Goal: Information Seeking & Learning: Understand process/instructions

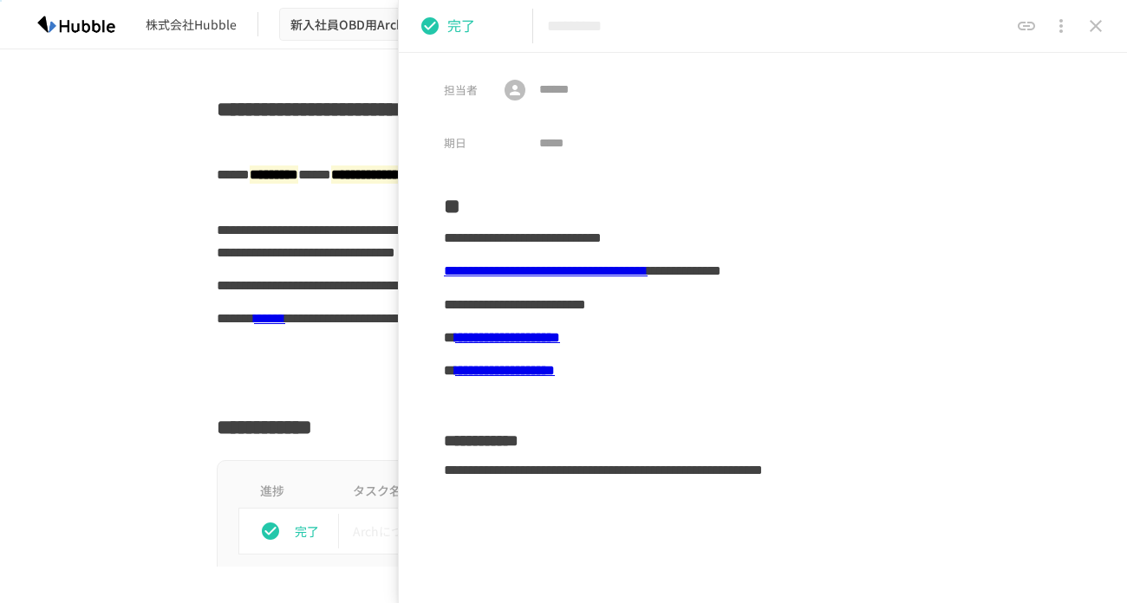
scroll to position [651, 0]
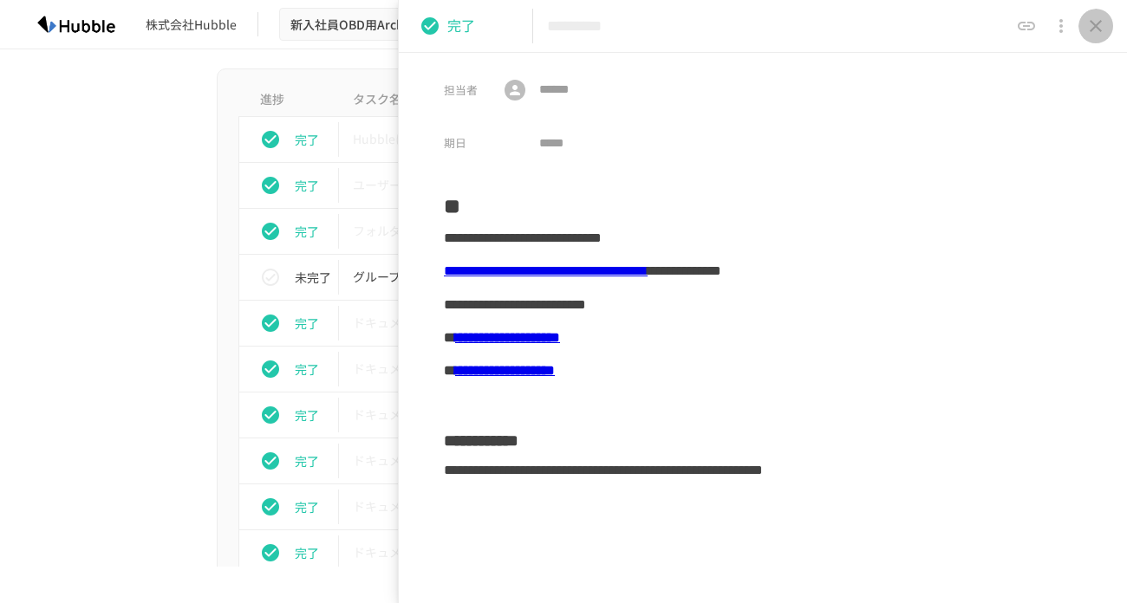
click at [1097, 26] on icon "close drawer" at bounding box center [1096, 26] width 12 height 12
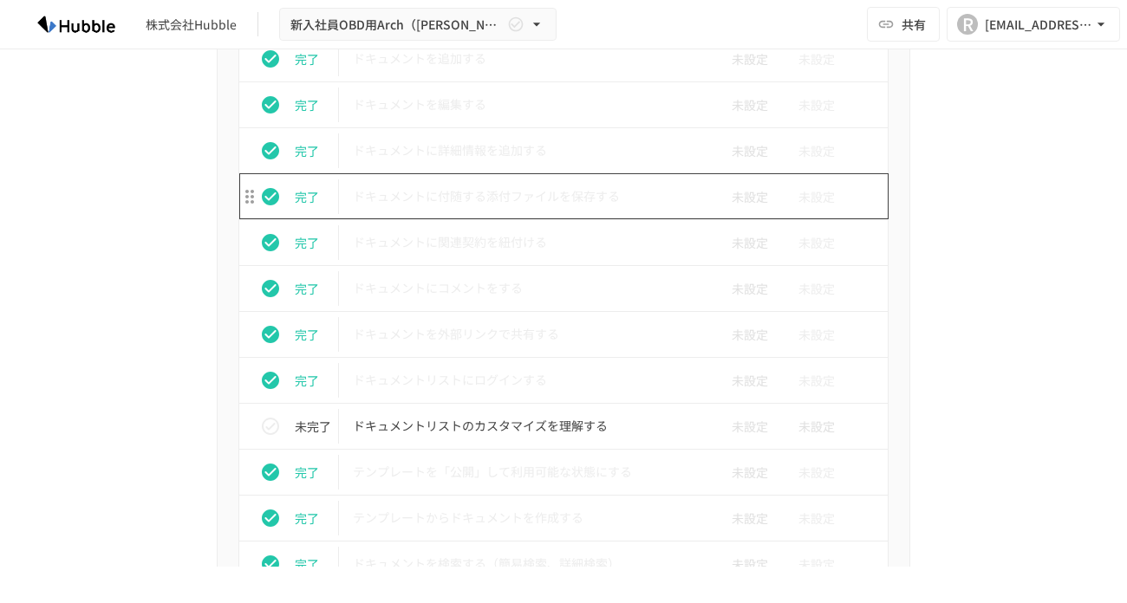
scroll to position [909, 0]
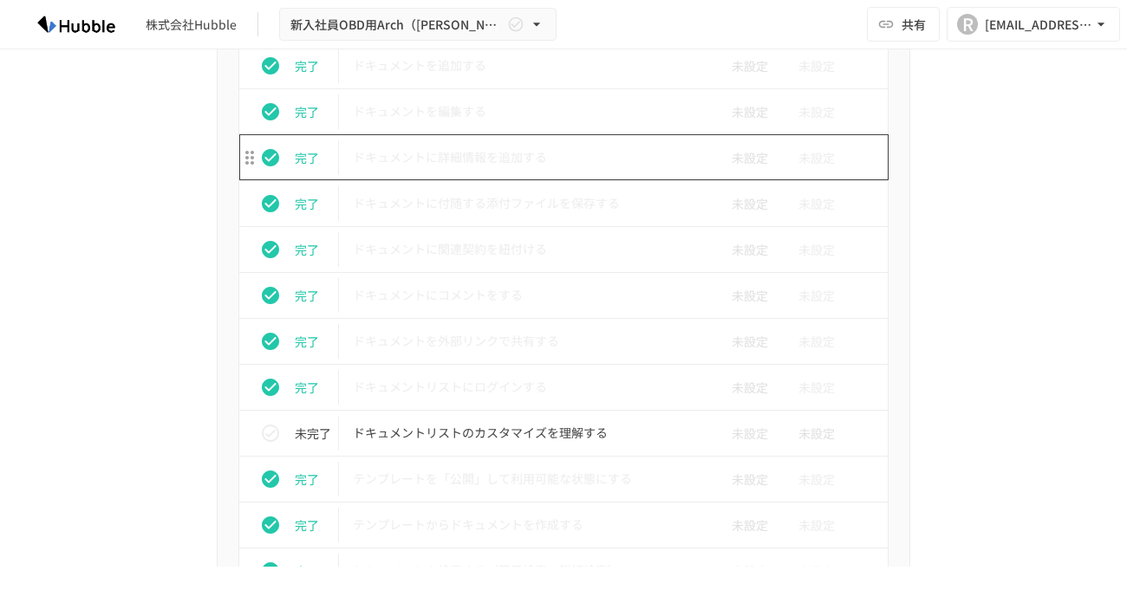
click at [459, 158] on p "ドキュメントに詳細情報を追加する" at bounding box center [527, 158] width 348 height 22
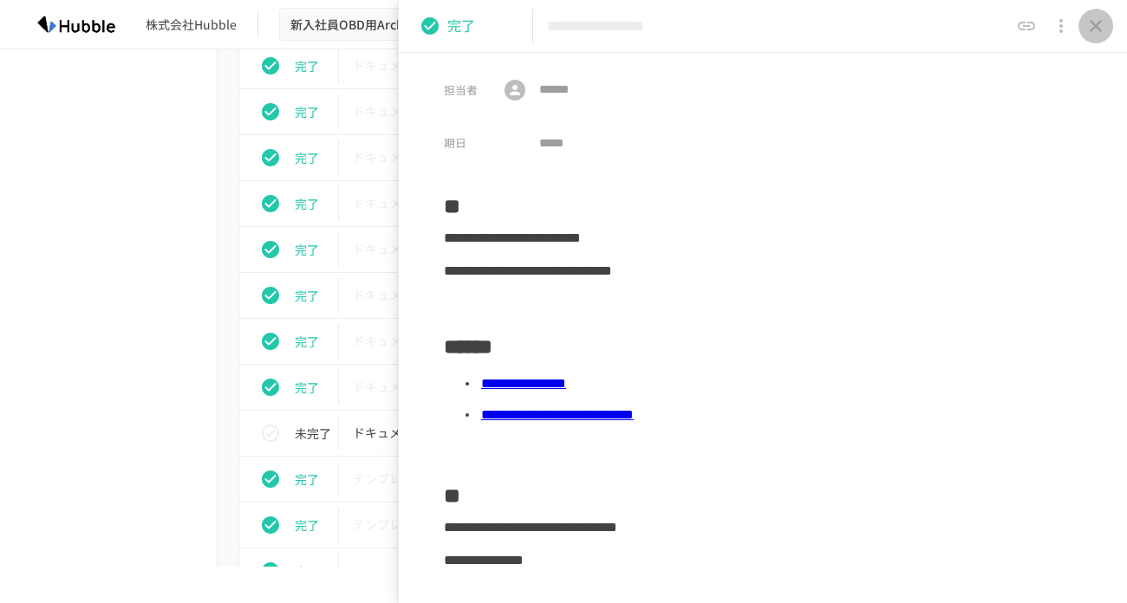
click at [1102, 33] on icon "close drawer" at bounding box center [1095, 26] width 21 height 21
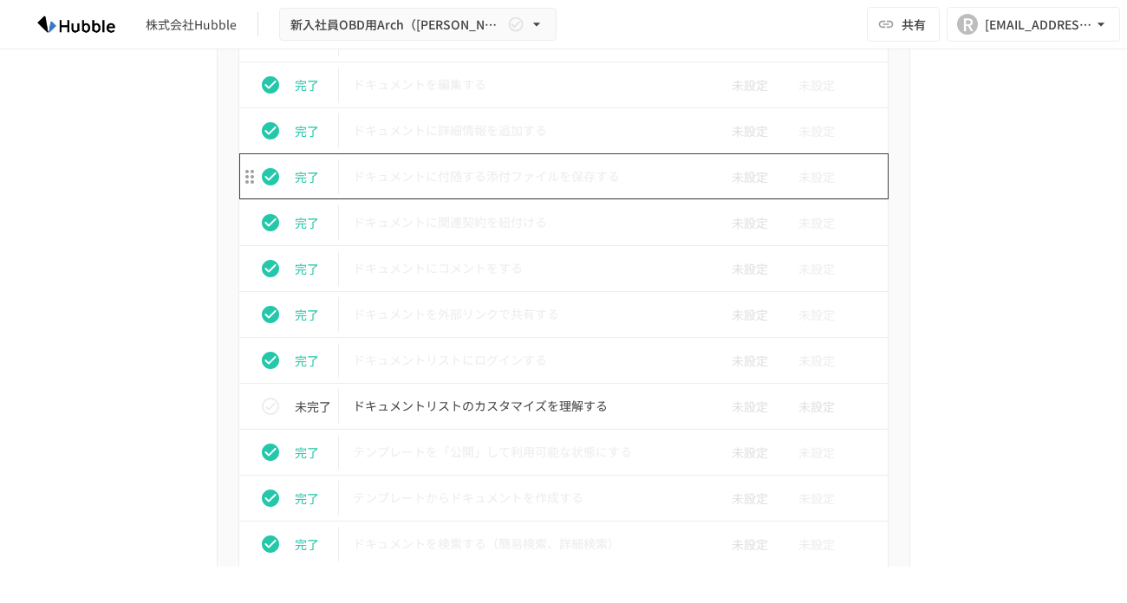
scroll to position [885, 0]
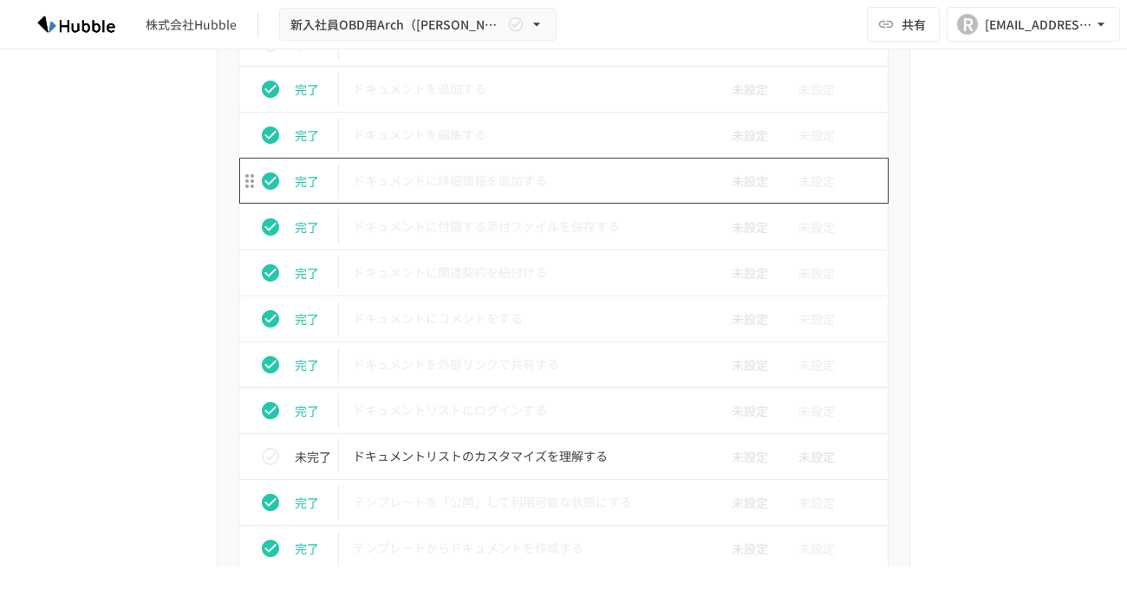
click at [463, 178] on p "ドキュメントに詳細情報を追加する" at bounding box center [527, 181] width 348 height 22
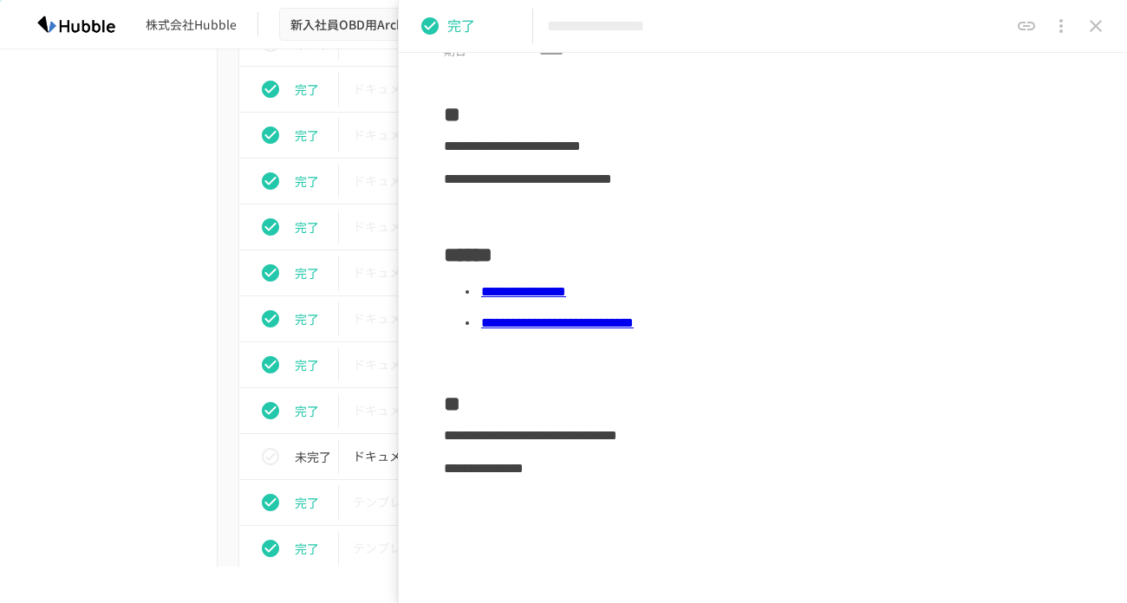
scroll to position [194, 0]
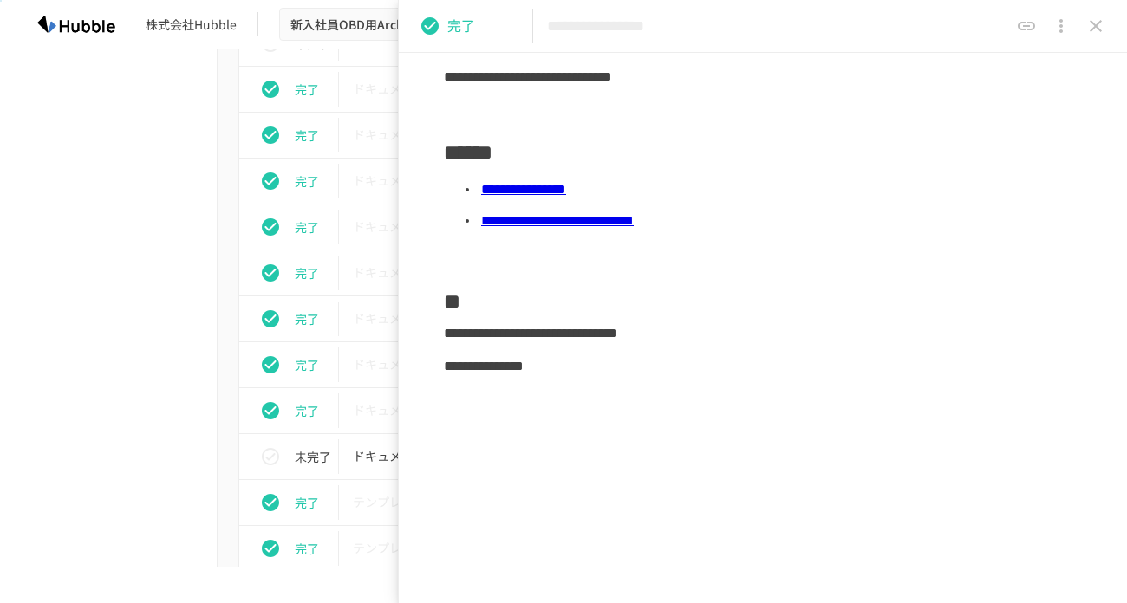
click at [1087, 25] on icon "close drawer" at bounding box center [1095, 26] width 21 height 21
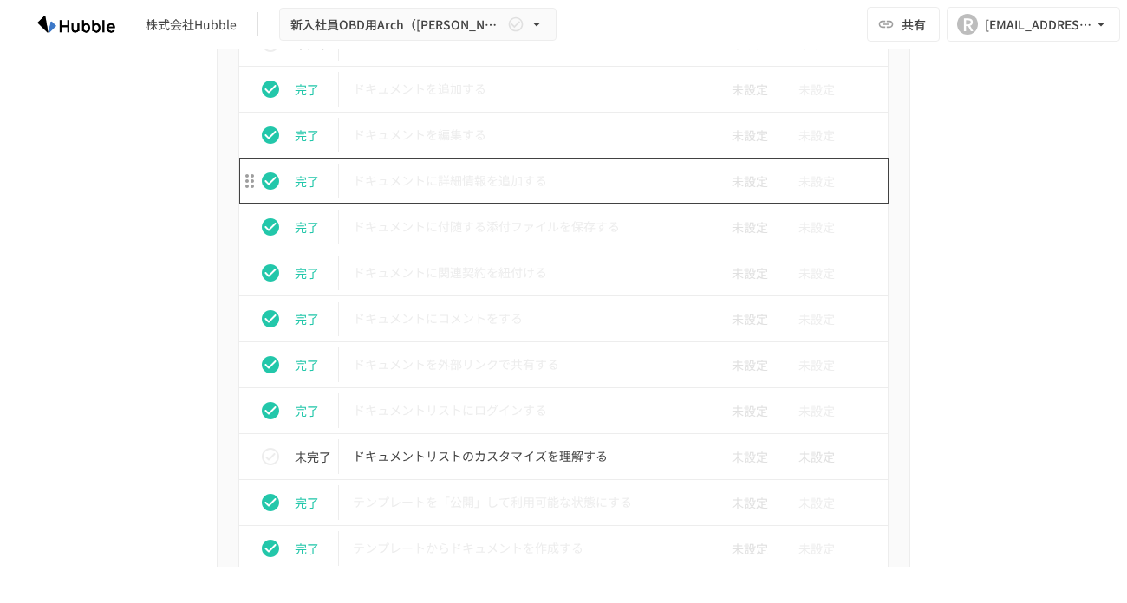
scroll to position [895, 0]
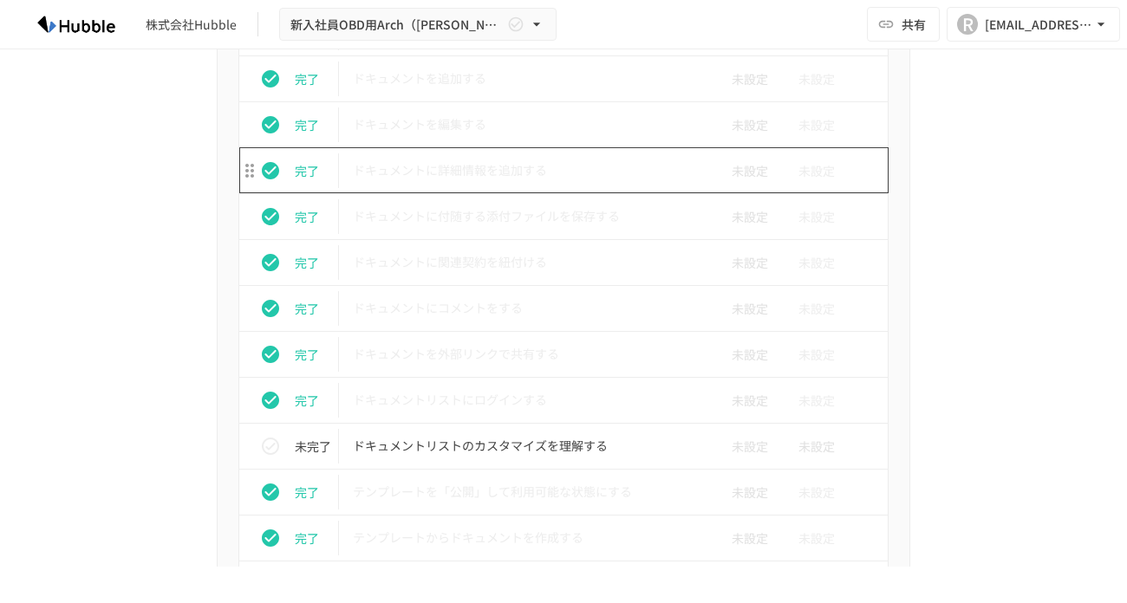
click at [479, 179] on p "ドキュメントに詳細情報を追加する" at bounding box center [527, 171] width 348 height 22
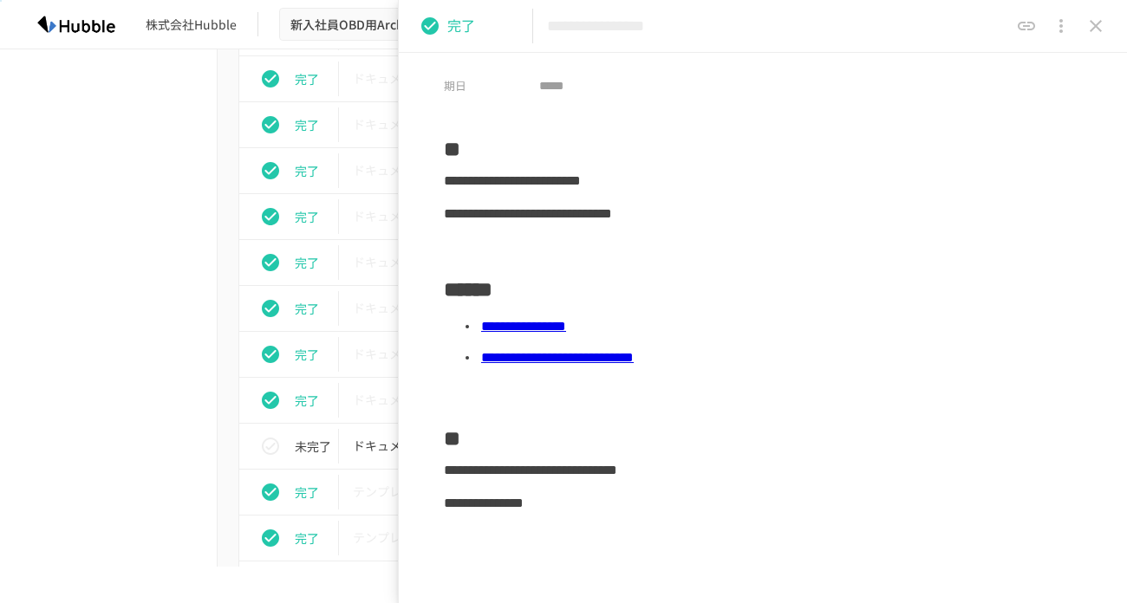
scroll to position [55, 0]
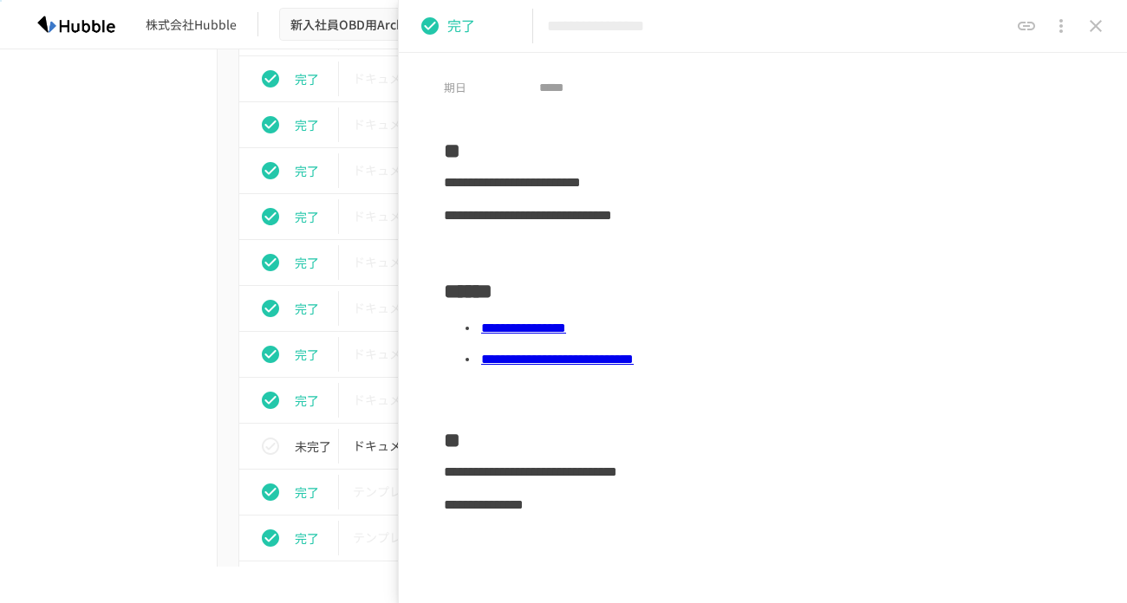
click at [1096, 23] on icon "close drawer" at bounding box center [1095, 26] width 21 height 21
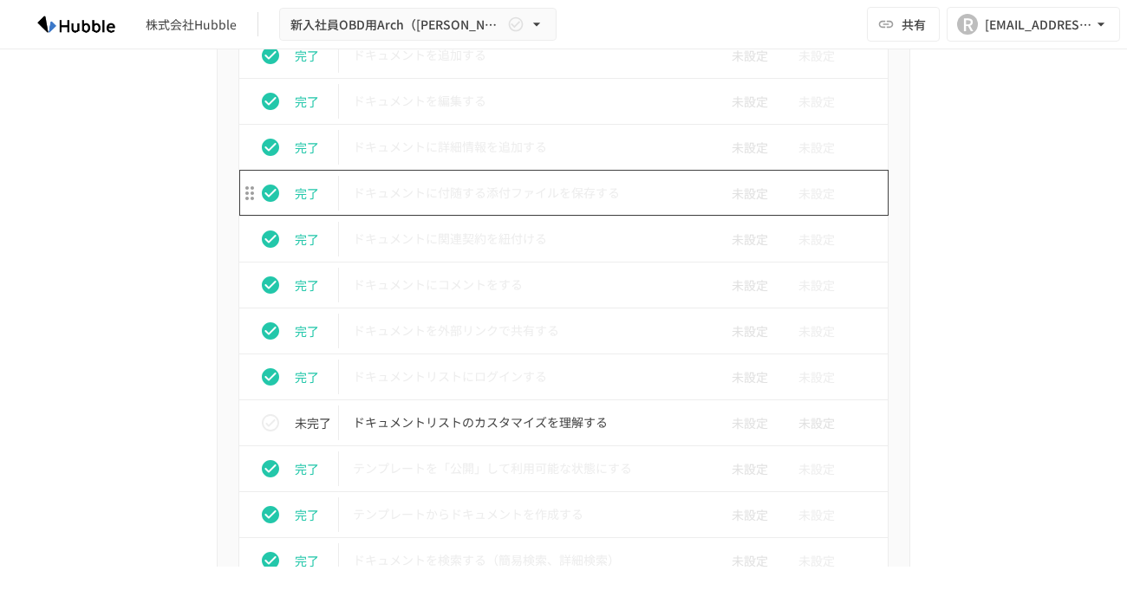
scroll to position [922, 0]
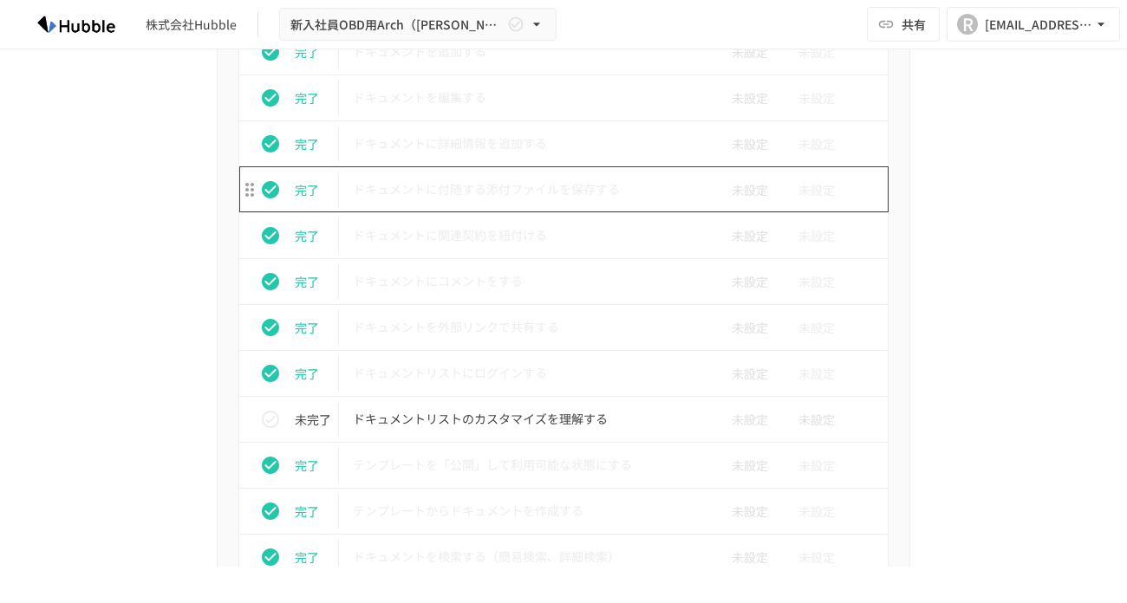
click at [480, 197] on p "ドキュメントに付随する添付ファイルを保存する" at bounding box center [527, 190] width 348 height 22
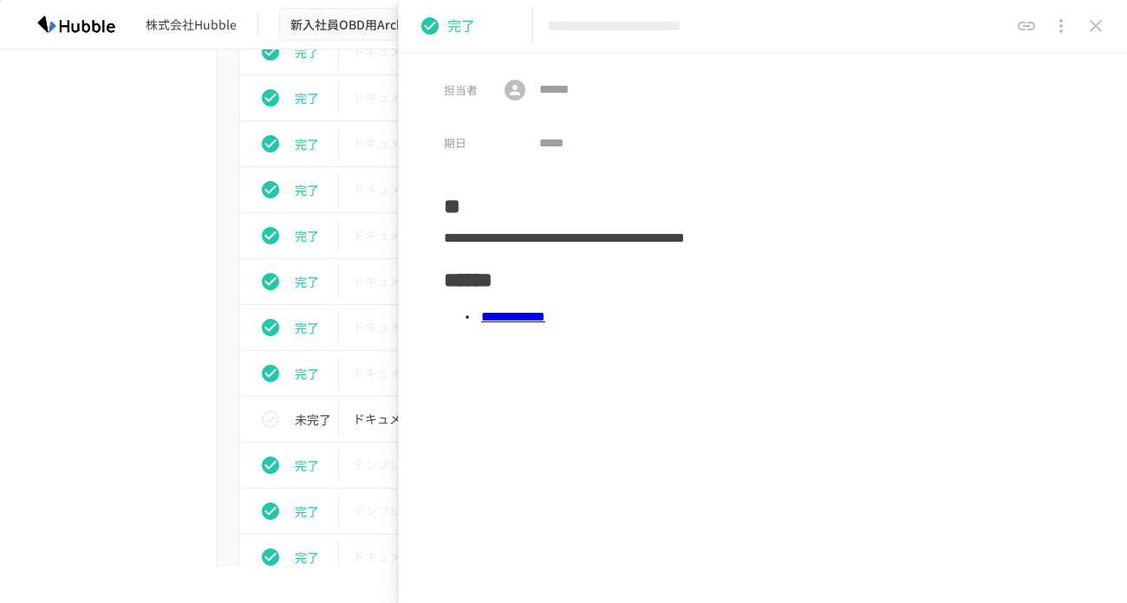
click at [545, 314] on link "**********" at bounding box center [513, 316] width 64 height 13
click at [1104, 27] on icon "close drawer" at bounding box center [1095, 26] width 21 height 21
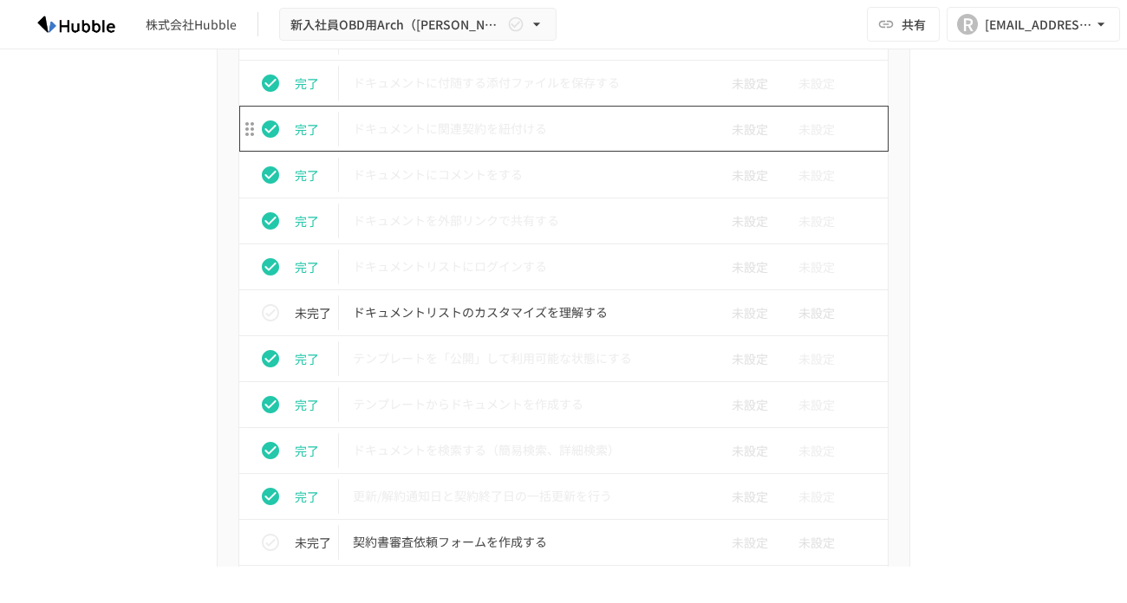
scroll to position [1028, 0]
click at [466, 140] on p "ドキュメントに関連契約を紐付ける" at bounding box center [527, 130] width 348 height 22
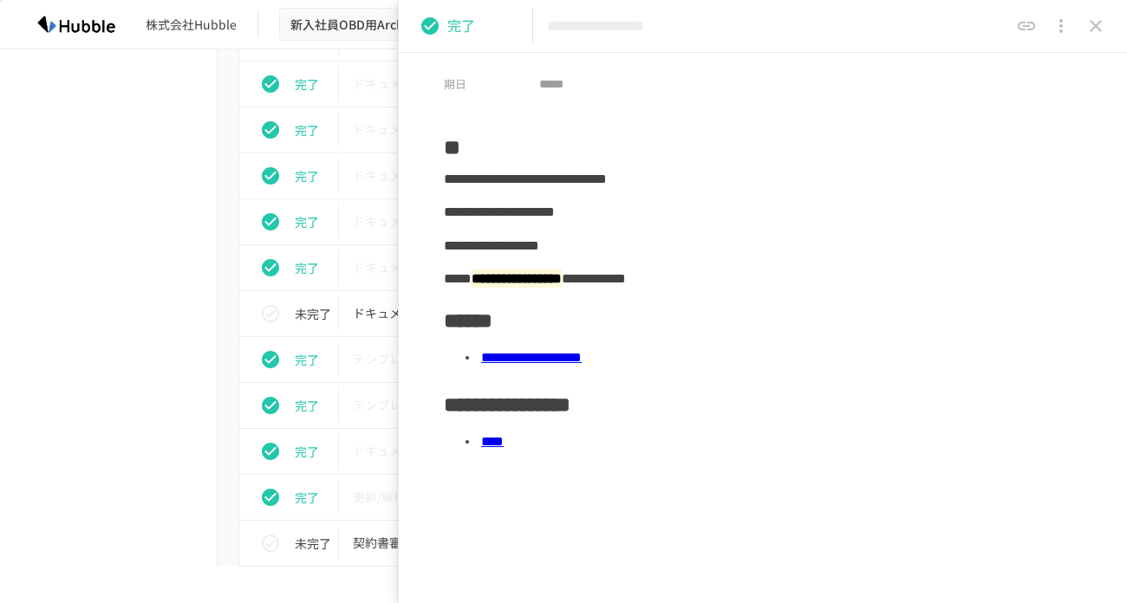
scroll to position [62, 0]
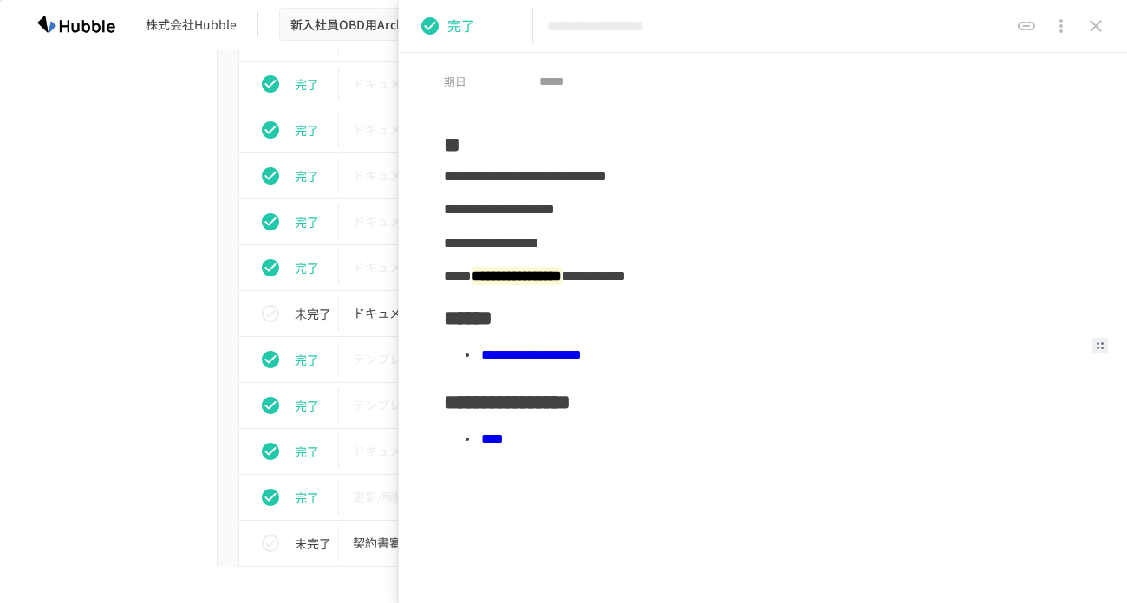
click at [577, 356] on link "**********" at bounding box center [531, 354] width 101 height 13
drag, startPoint x: 446, startPoint y: 278, endPoint x: 681, endPoint y: 276, distance: 234.9
click at [681, 276] on div "**********" at bounding box center [763, 276] width 638 height 33
click at [675, 246] on div "**********" at bounding box center [763, 242] width 638 height 33
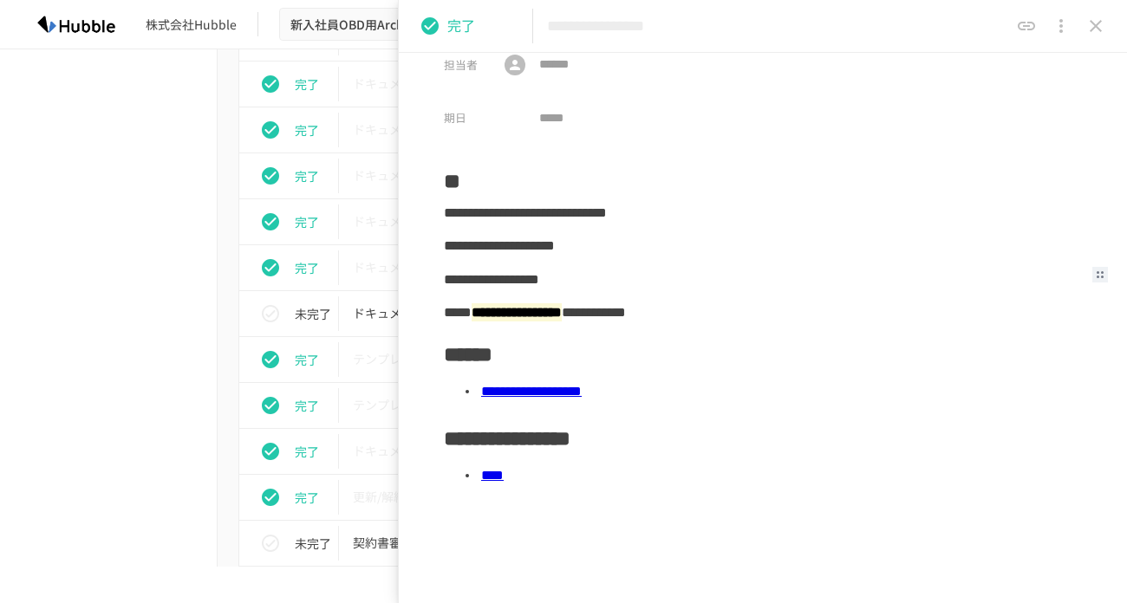
scroll to position [46, 0]
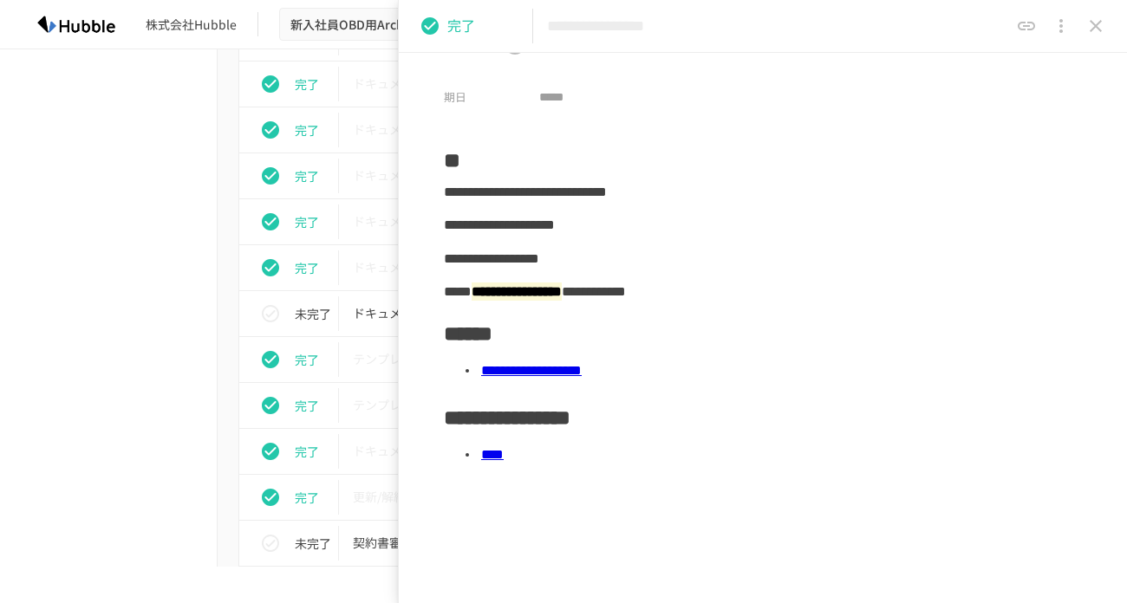
drag, startPoint x: 445, startPoint y: 294, endPoint x: 865, endPoint y: 291, distance: 420.4
click at [865, 291] on div "**********" at bounding box center [763, 292] width 638 height 33
drag, startPoint x: 443, startPoint y: 290, endPoint x: 867, endPoint y: 299, distance: 424.0
click at [867, 299] on div "**********" at bounding box center [763, 292] width 638 height 33
copy div "**********"
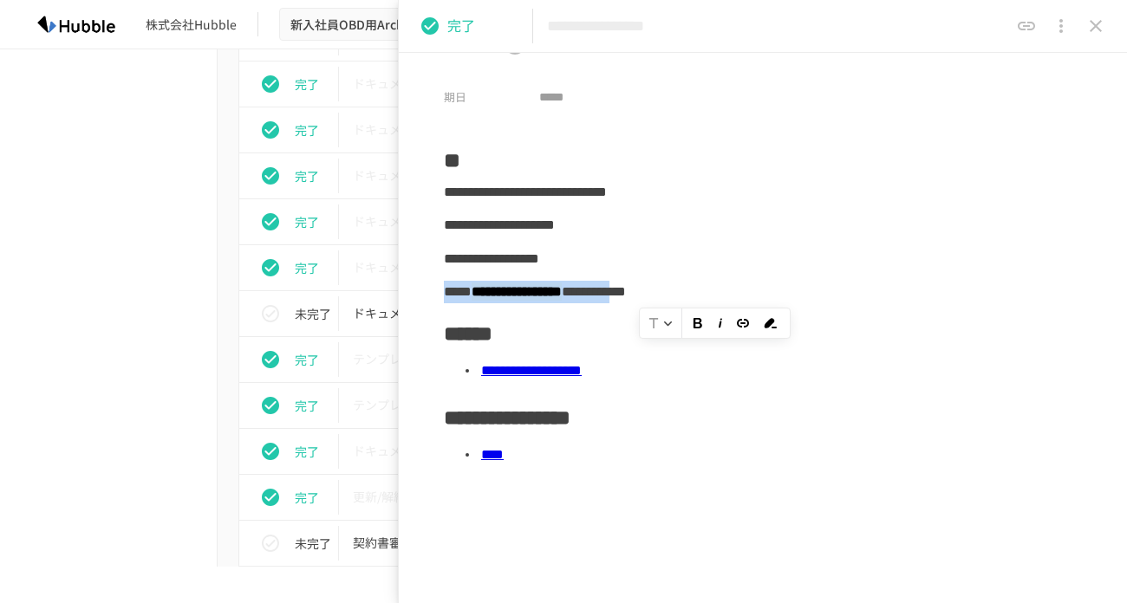
click at [1092, 29] on icon "close drawer" at bounding box center [1096, 26] width 12 height 12
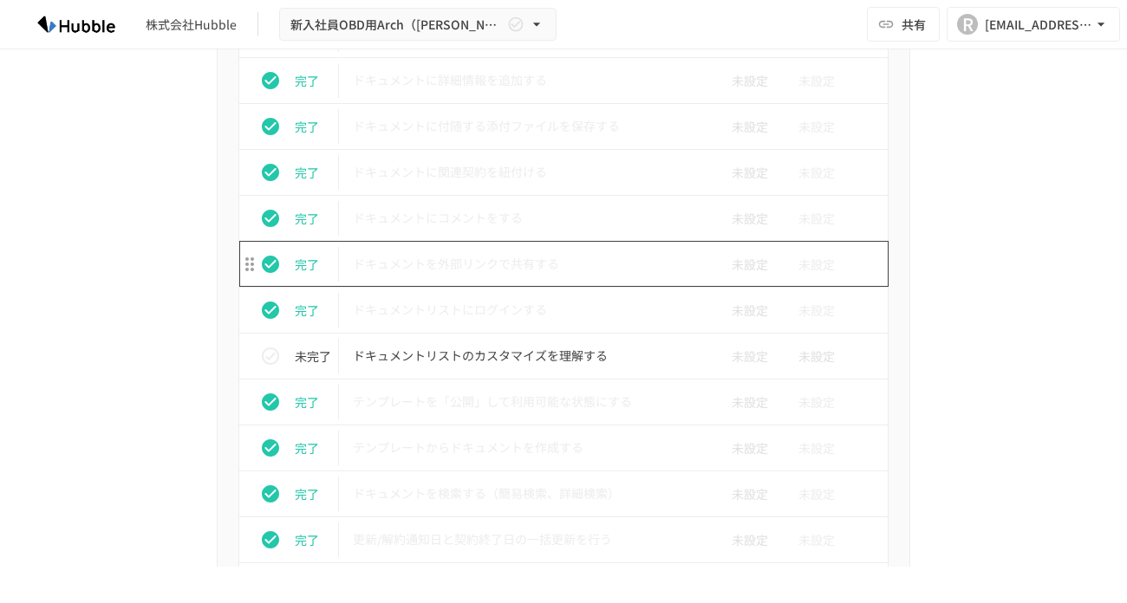
scroll to position [965, 0]
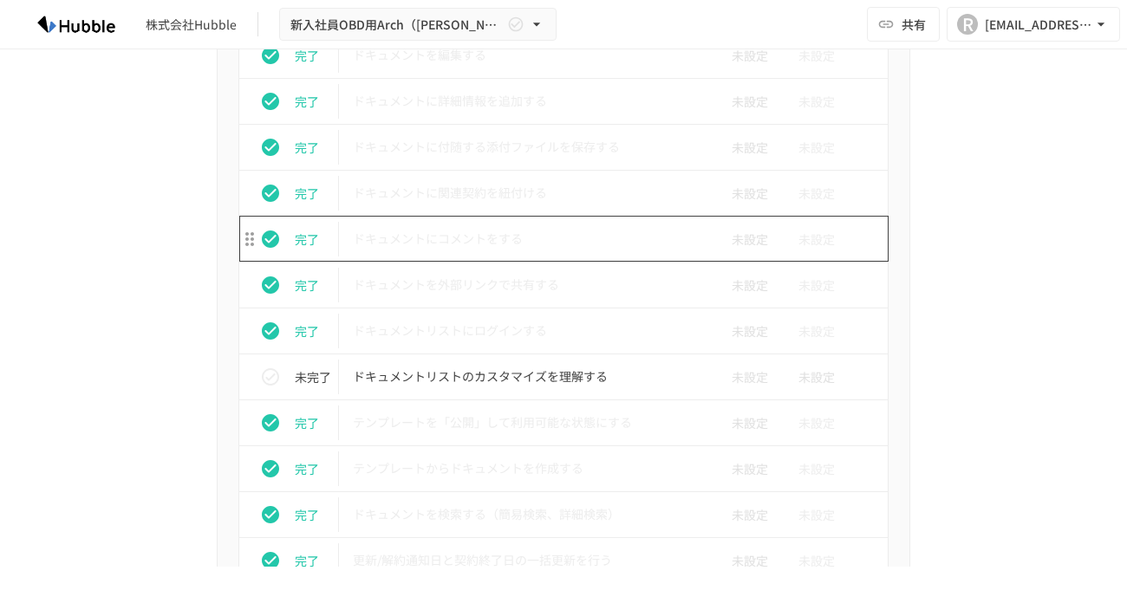
click at [442, 238] on p "ドキュメントにコメントをする" at bounding box center [527, 239] width 348 height 22
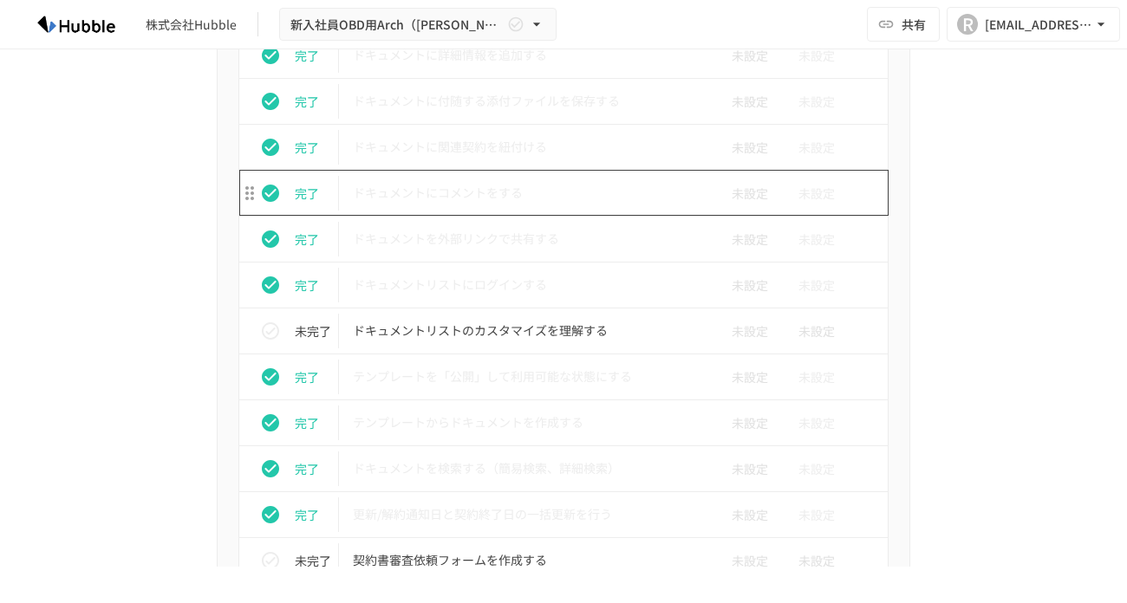
scroll to position [1010, 0]
click at [407, 201] on p "ドキュメントにコメントをする" at bounding box center [527, 194] width 348 height 22
click at [391, 198] on p "ドキュメントにコメントをする" at bounding box center [527, 194] width 348 height 22
click at [389, 197] on p "ドキュメントにコメントをする" at bounding box center [527, 194] width 348 height 22
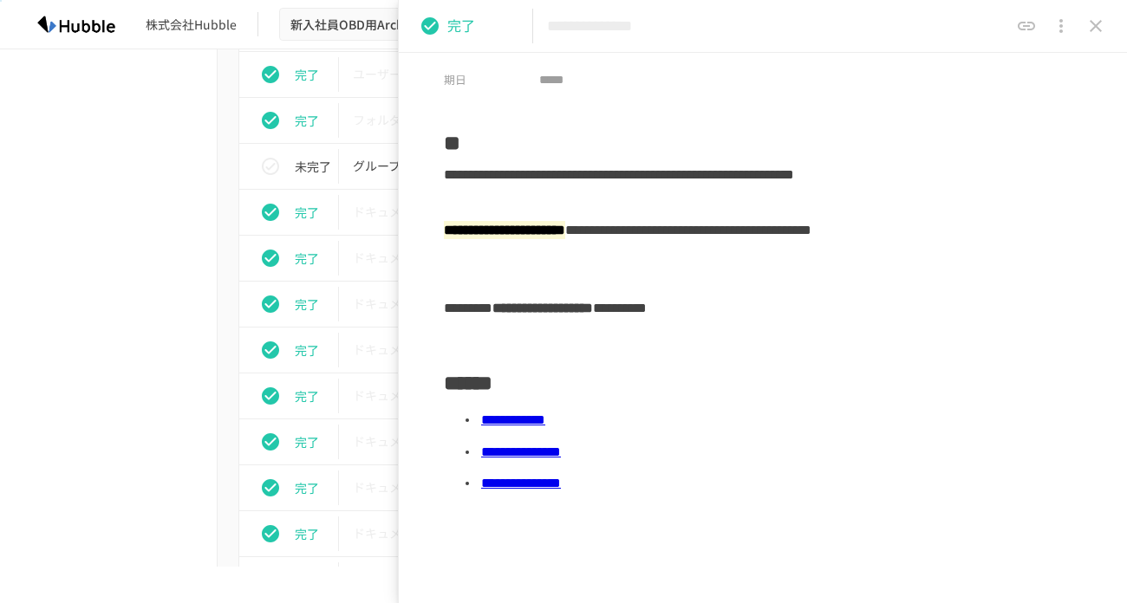
scroll to position [134, 0]
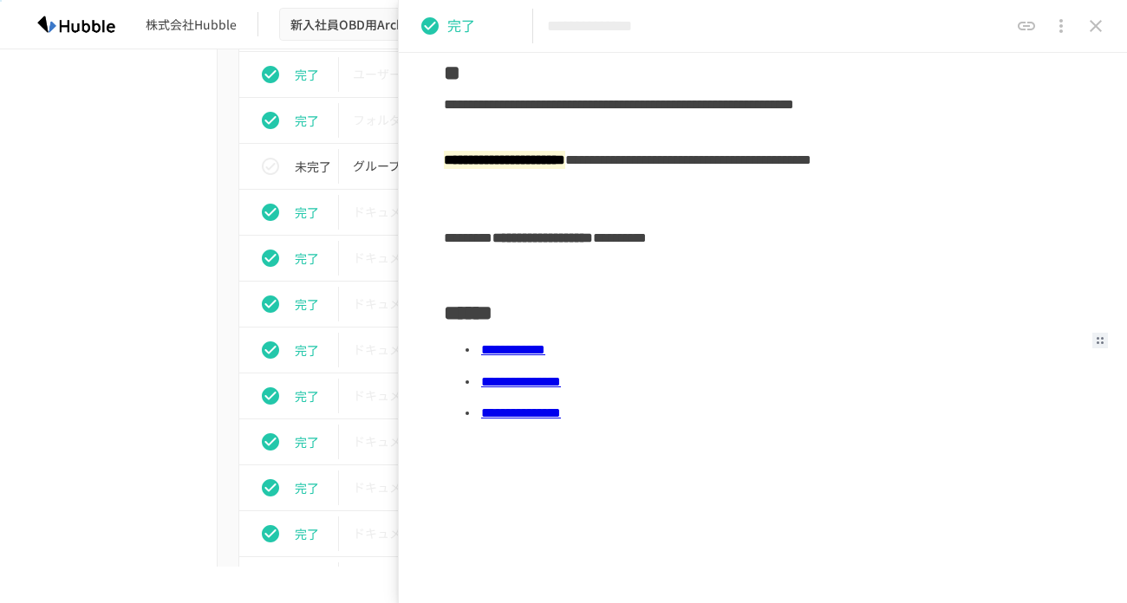
click at [545, 346] on link "**********" at bounding box center [513, 349] width 64 height 13
click at [561, 382] on link "**********" at bounding box center [521, 381] width 80 height 13
click at [1087, 32] on icon "close drawer" at bounding box center [1095, 26] width 21 height 21
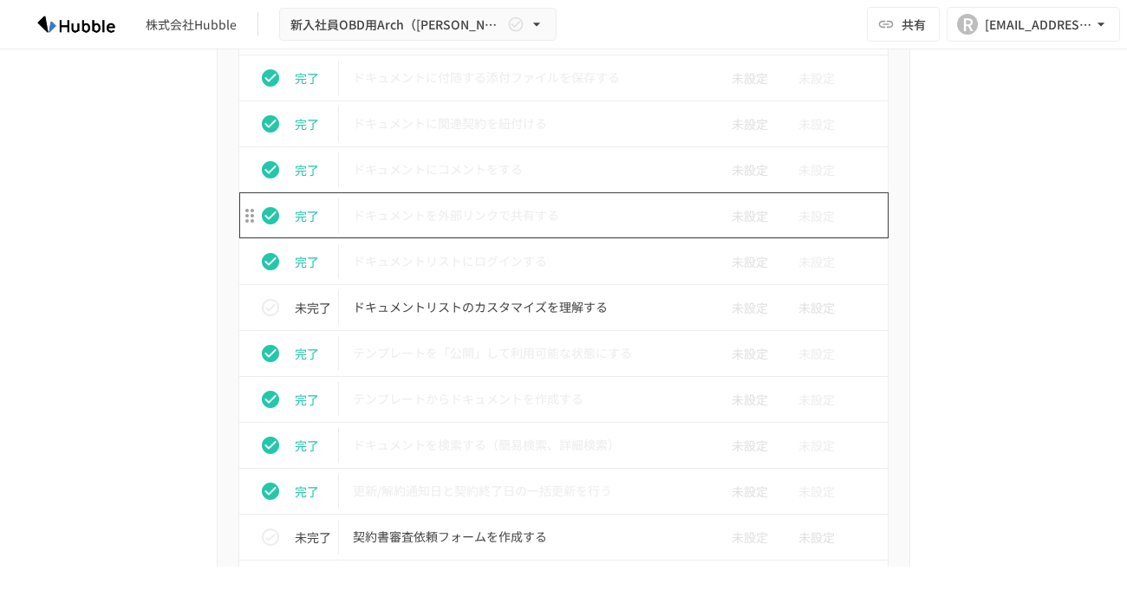
scroll to position [1044, 0]
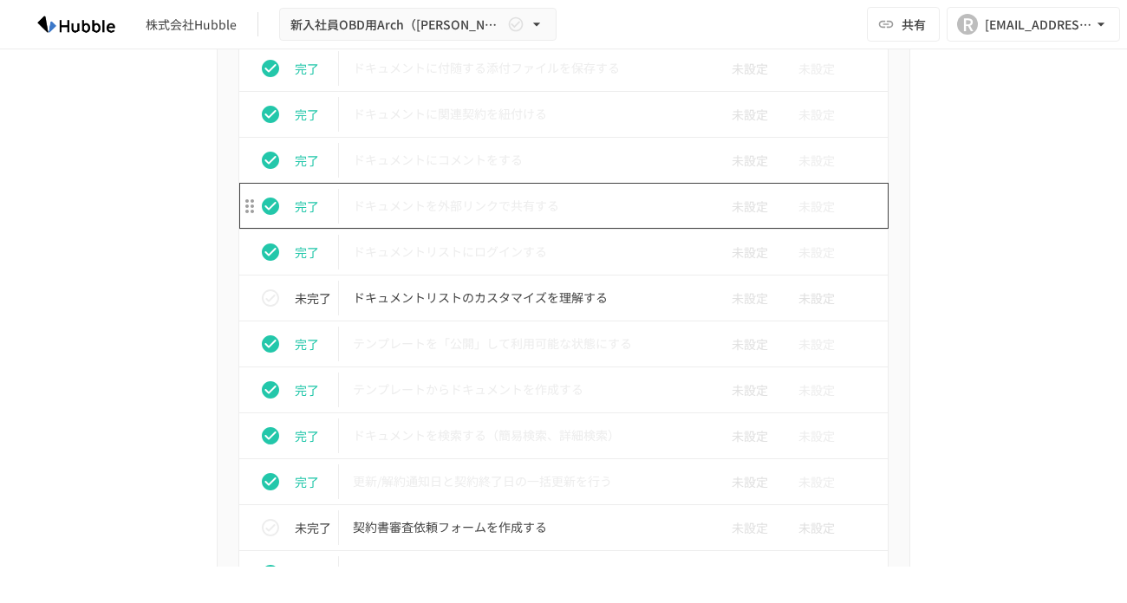
click at [446, 206] on p "ドキュメントを外部リンクで共有する" at bounding box center [527, 206] width 348 height 22
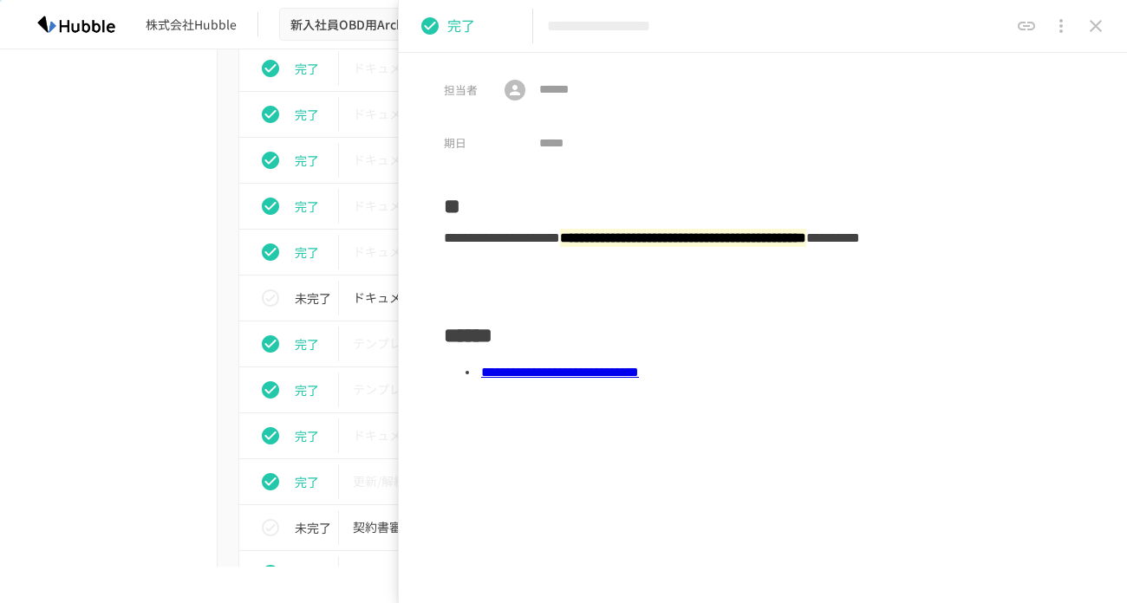
click at [626, 372] on link "**********" at bounding box center [560, 372] width 158 height 13
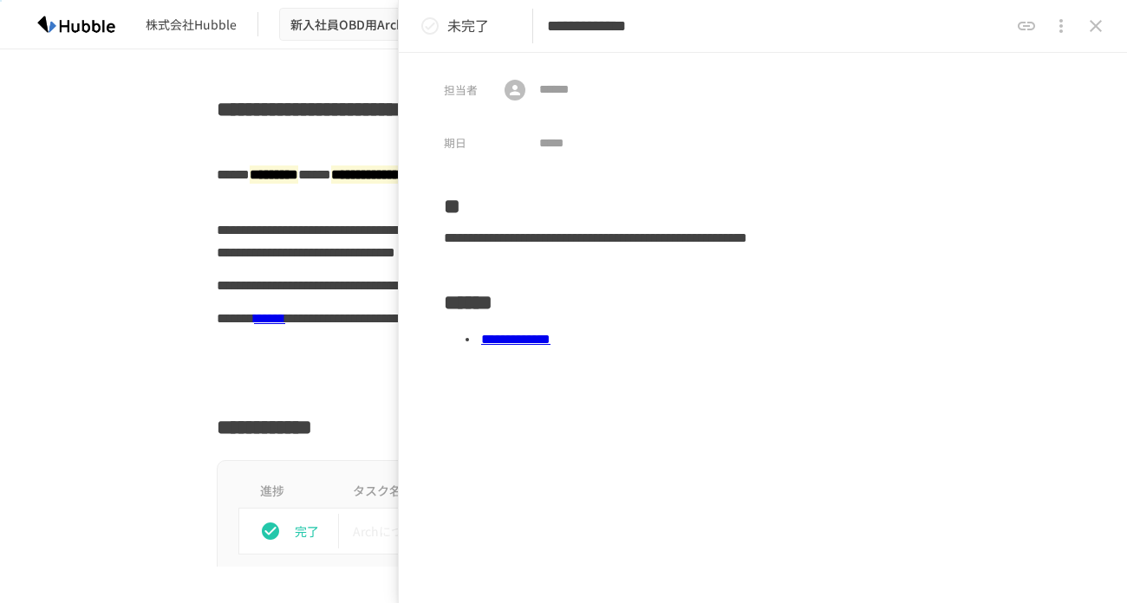
scroll to position [2333, 0]
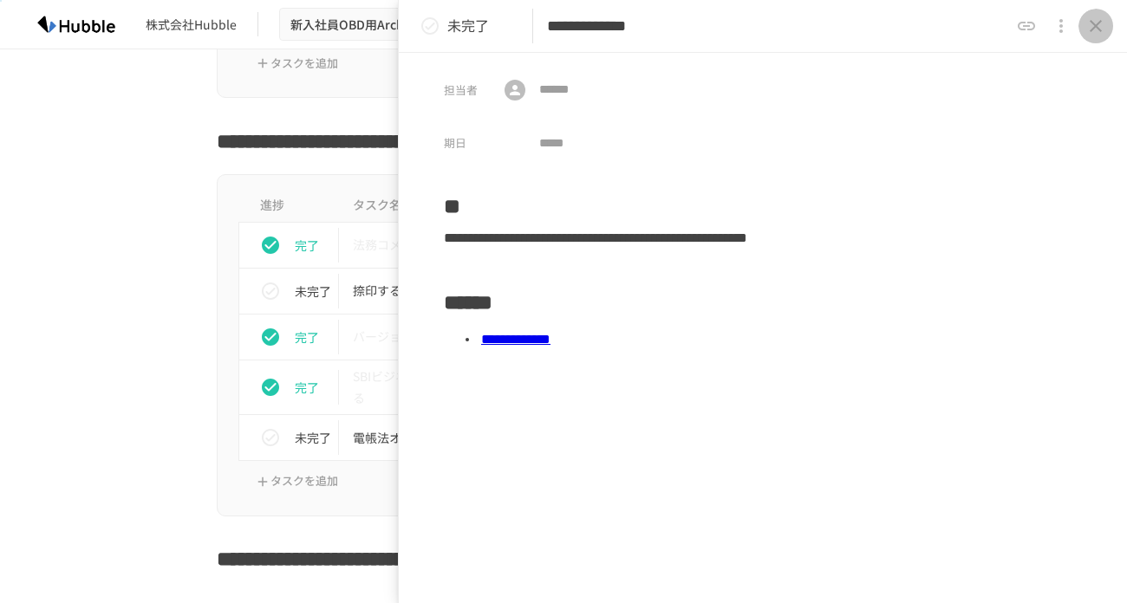
click at [1101, 16] on icon "close drawer" at bounding box center [1095, 26] width 21 height 21
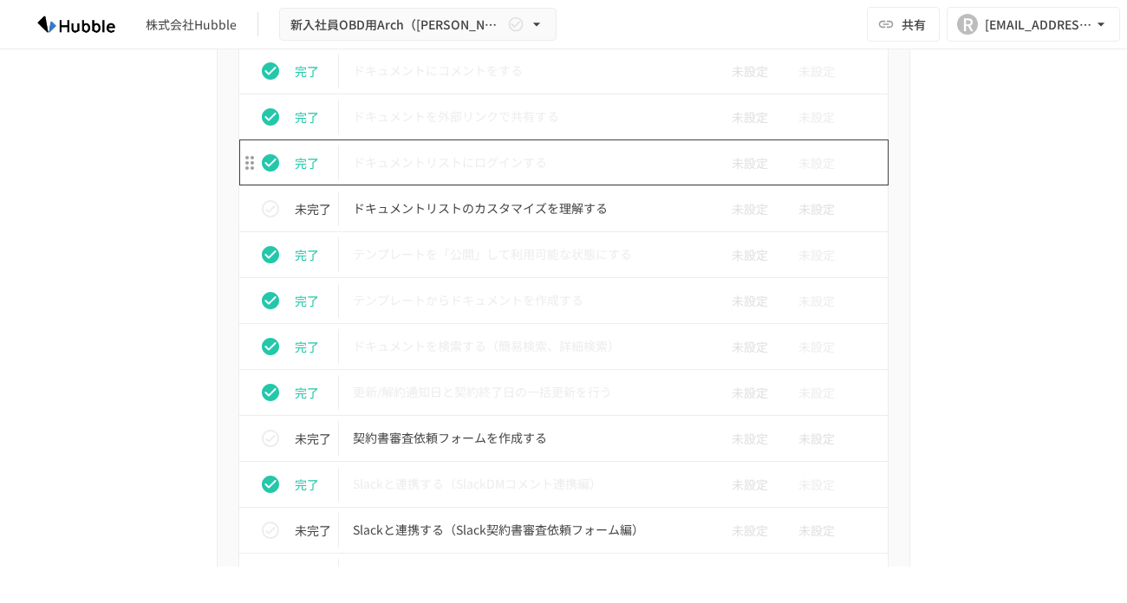
scroll to position [1135, 0]
click at [467, 166] on p "ドキュメントリストにログインする" at bounding box center [527, 161] width 348 height 22
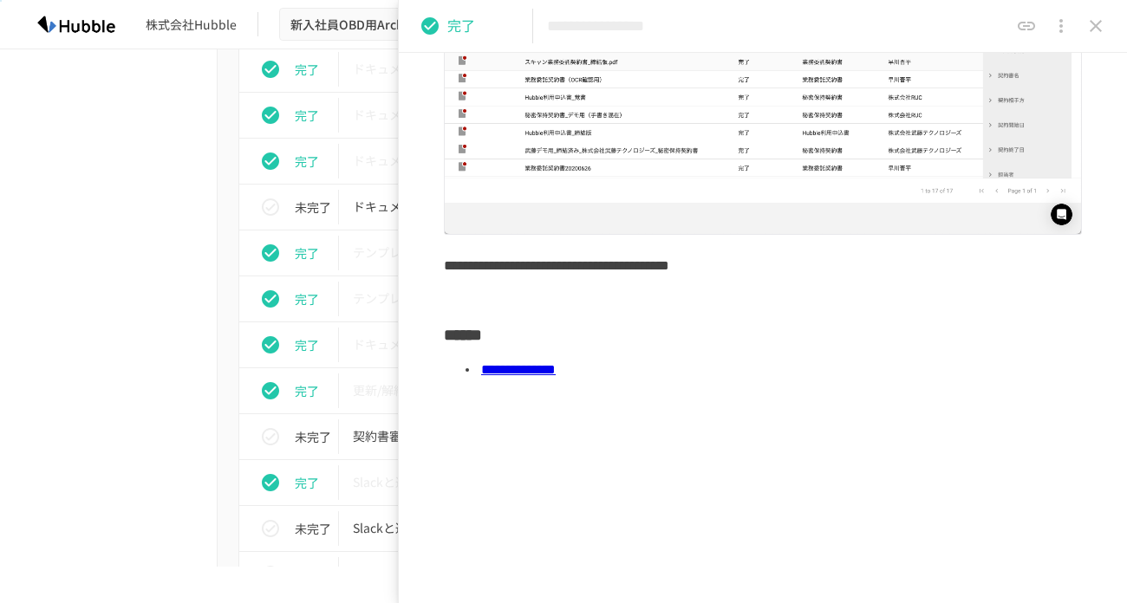
scroll to position [378, 0]
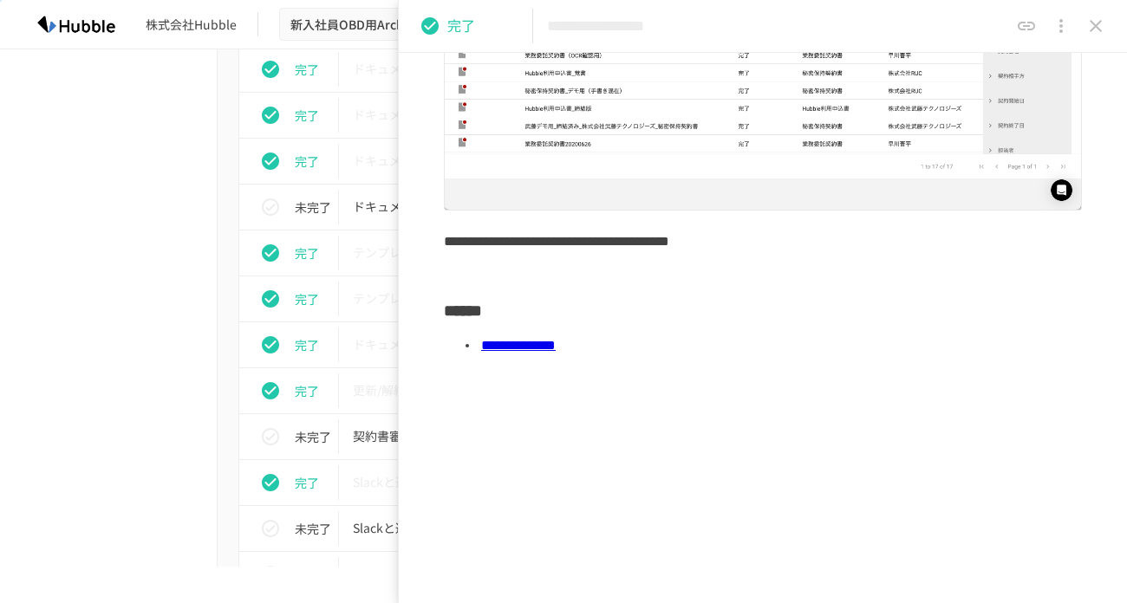
click at [556, 349] on link "**********" at bounding box center [518, 345] width 75 height 13
click at [1092, 16] on icon "close drawer" at bounding box center [1095, 26] width 21 height 21
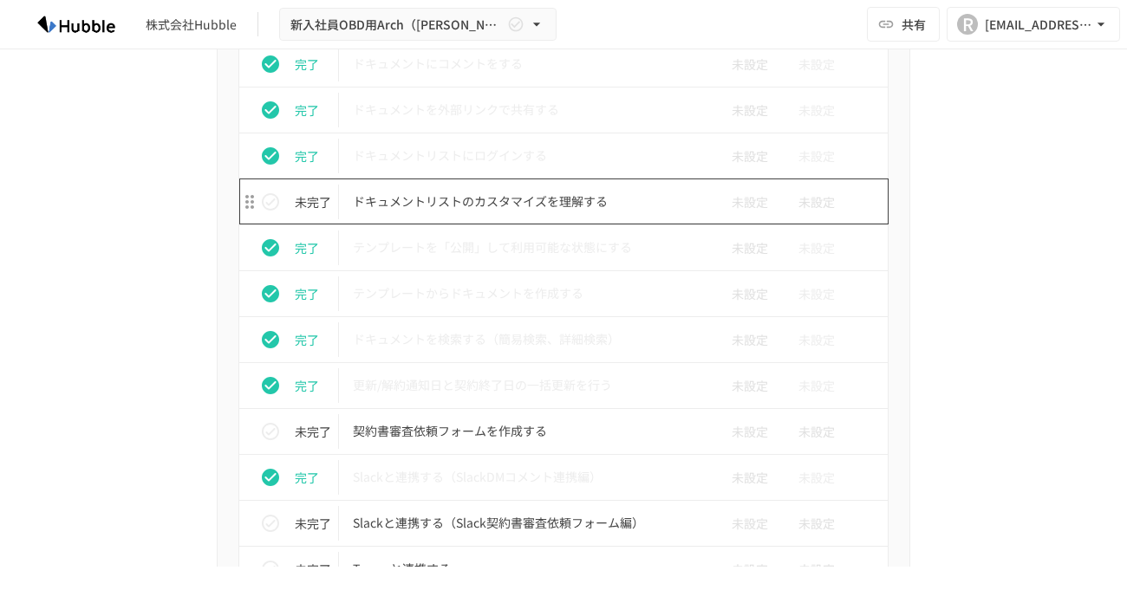
scroll to position [1131, 0]
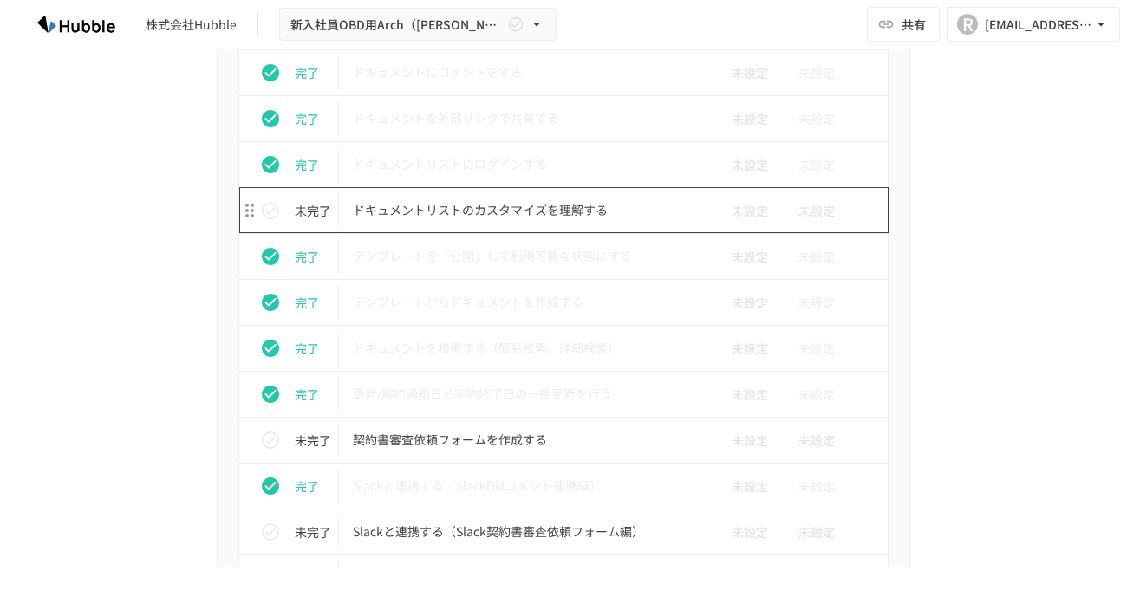
click at [457, 205] on p "ドキュメントリストのカスタマイズを理解する" at bounding box center [527, 210] width 348 height 22
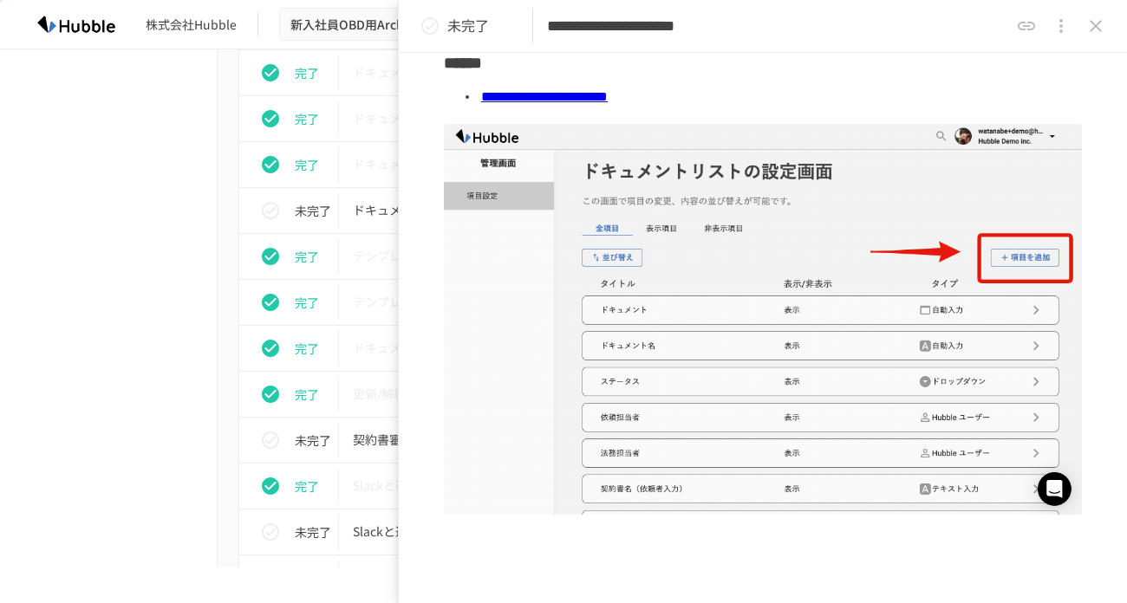
scroll to position [332, 0]
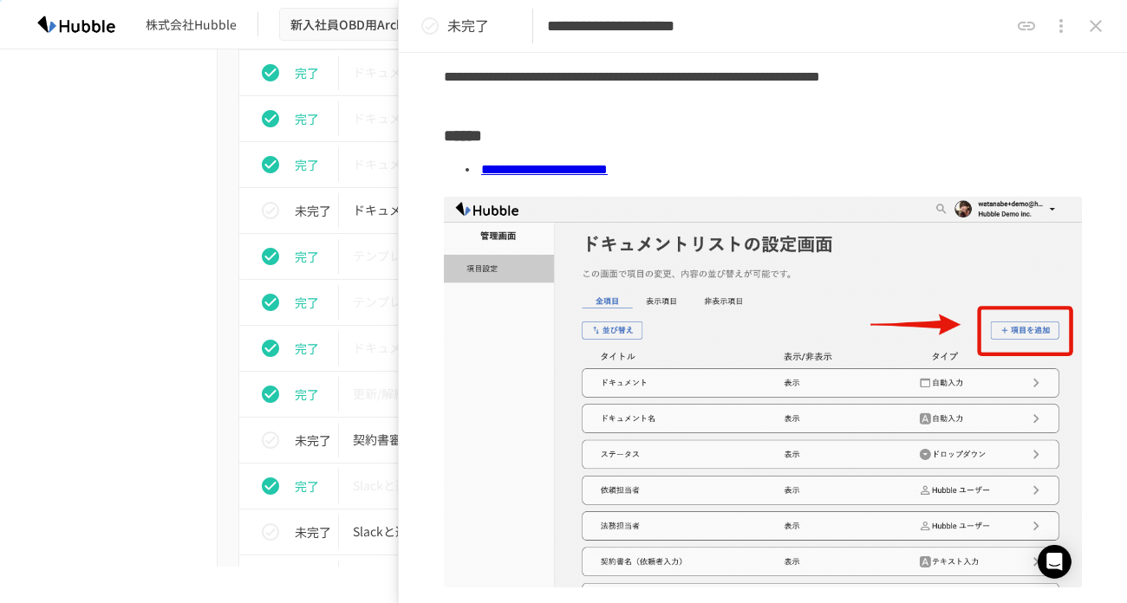
click at [608, 166] on link "**********" at bounding box center [544, 169] width 127 height 13
click at [1085, 31] on icon "close drawer" at bounding box center [1095, 26] width 21 height 21
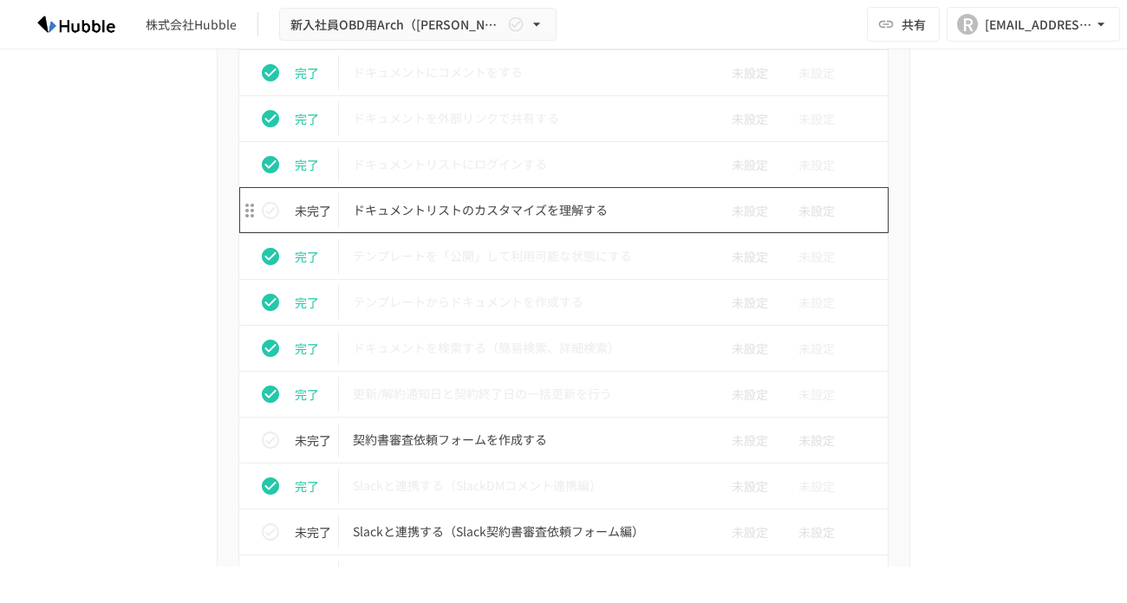
scroll to position [1165, 0]
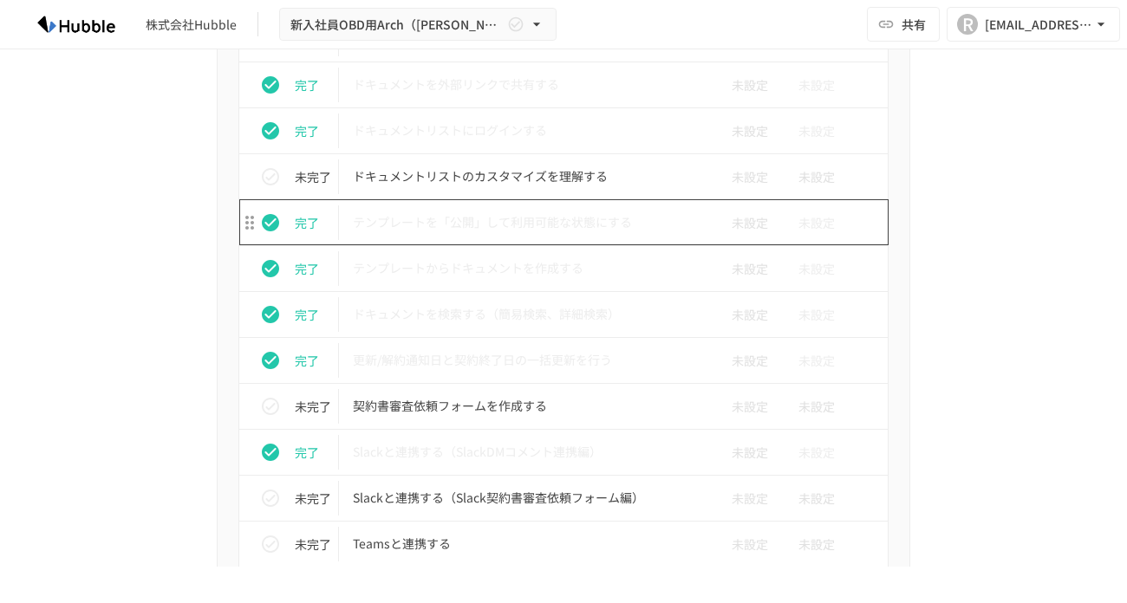
click at [488, 214] on p "テンプレートを「公開」して利用可能な状態にする" at bounding box center [527, 223] width 348 height 22
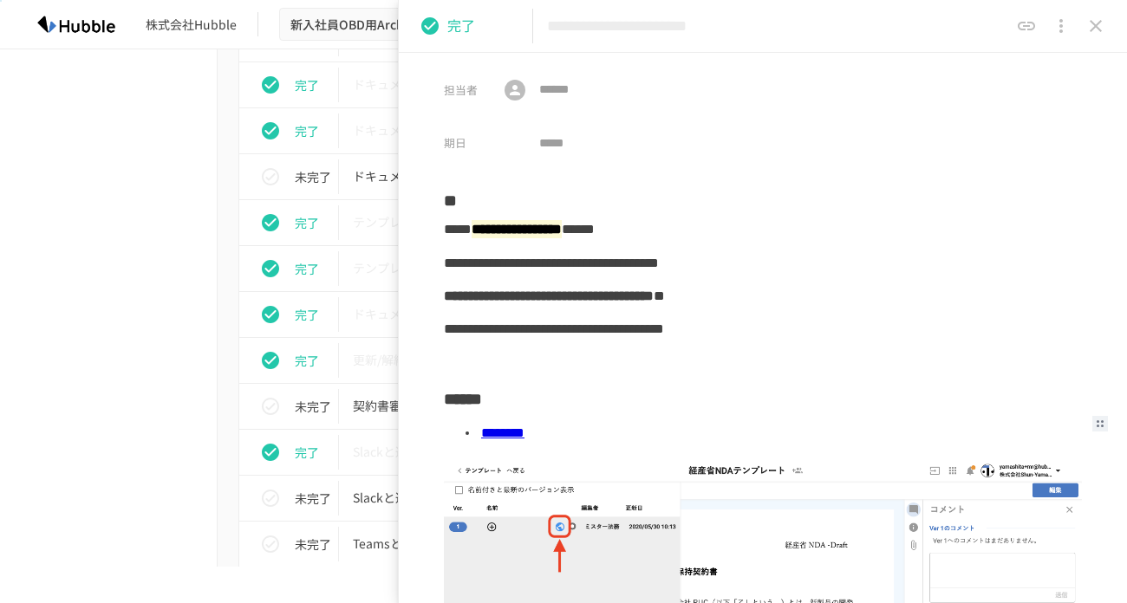
click at [524, 438] on link "********" at bounding box center [502, 433] width 43 height 13
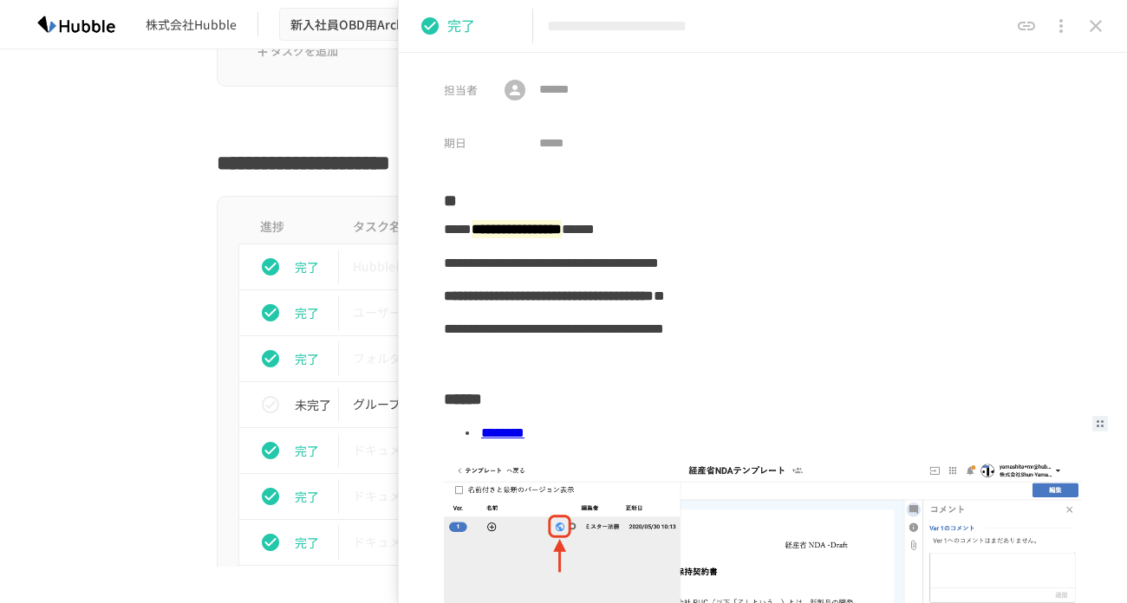
scroll to position [466, 0]
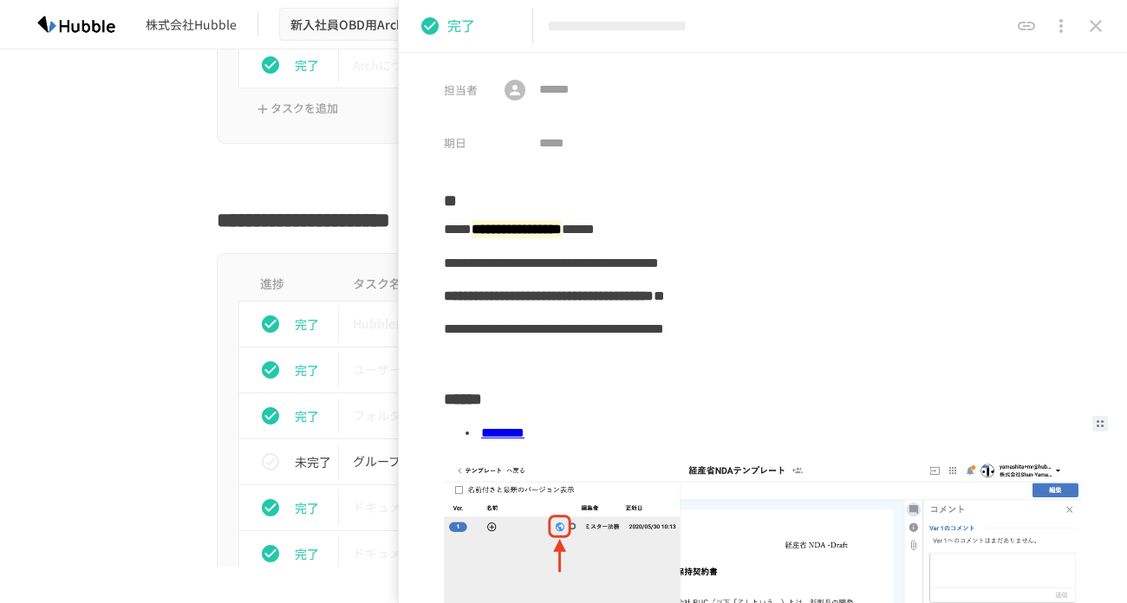
click at [1102, 29] on icon "close drawer" at bounding box center [1095, 26] width 21 height 21
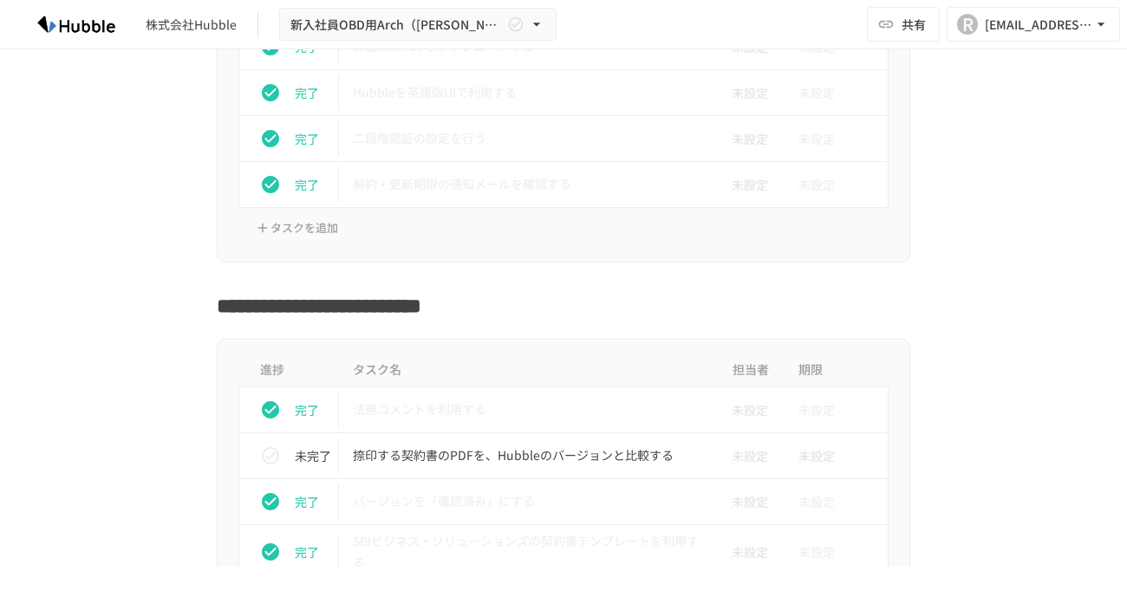
scroll to position [2477, 0]
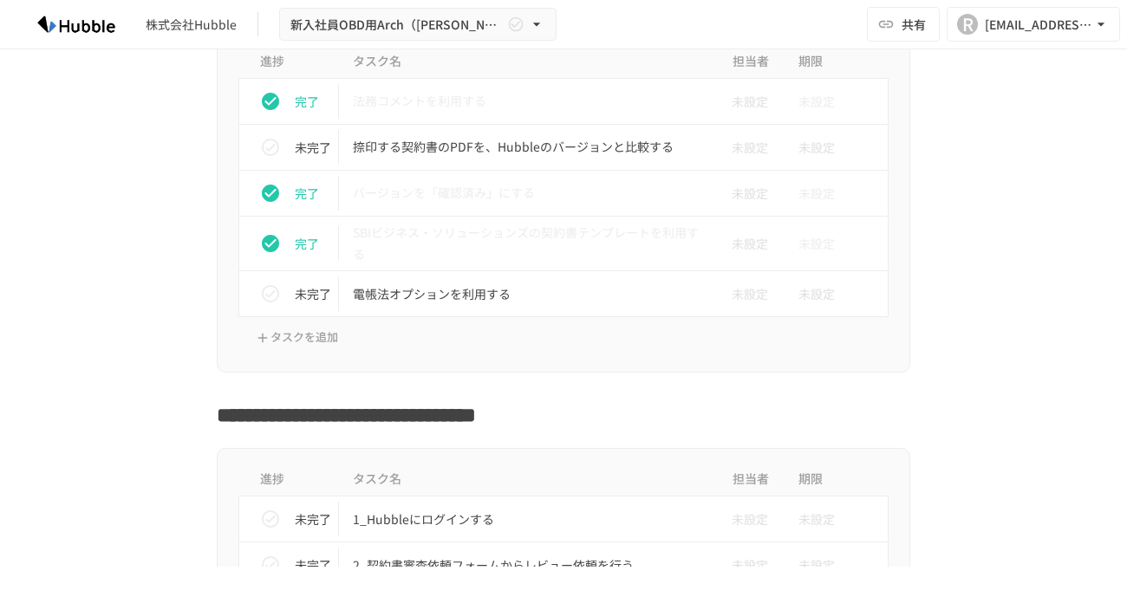
click at [147, 319] on div "進捗 タスク名 担当者 期限 完了 法務コメントを利用する 未設定 未設定 未完了 捺印する契約書のPDFを、Hubbleのバージョンと比較する 未設定 未設…" at bounding box center [564, 201] width 1058 height 342
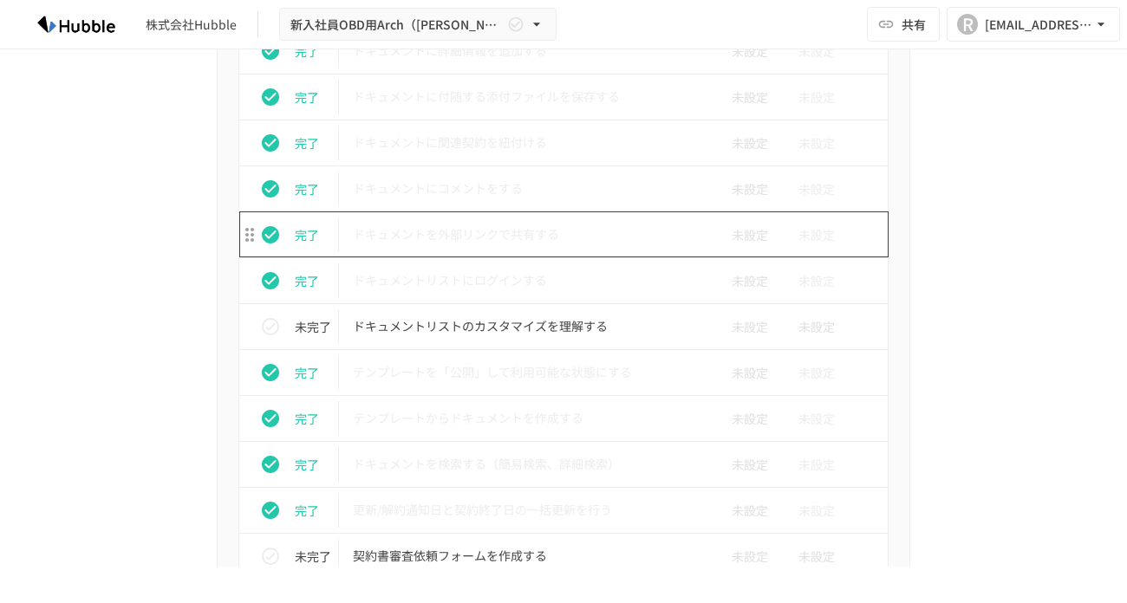
scroll to position [1077, 0]
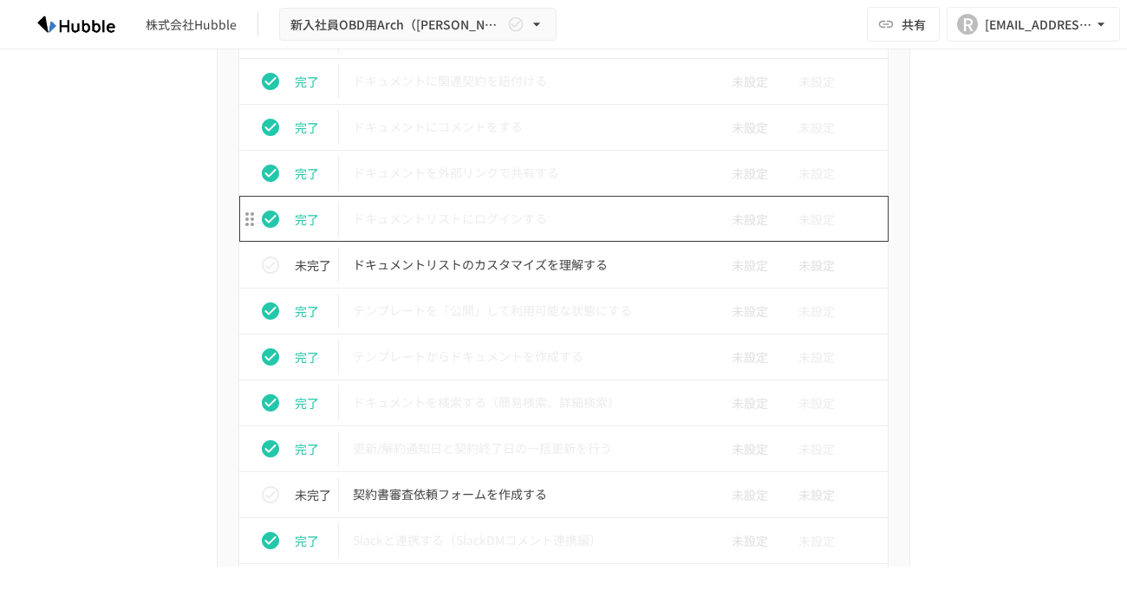
click at [441, 212] on p "ドキュメントリストにログインする" at bounding box center [527, 219] width 348 height 22
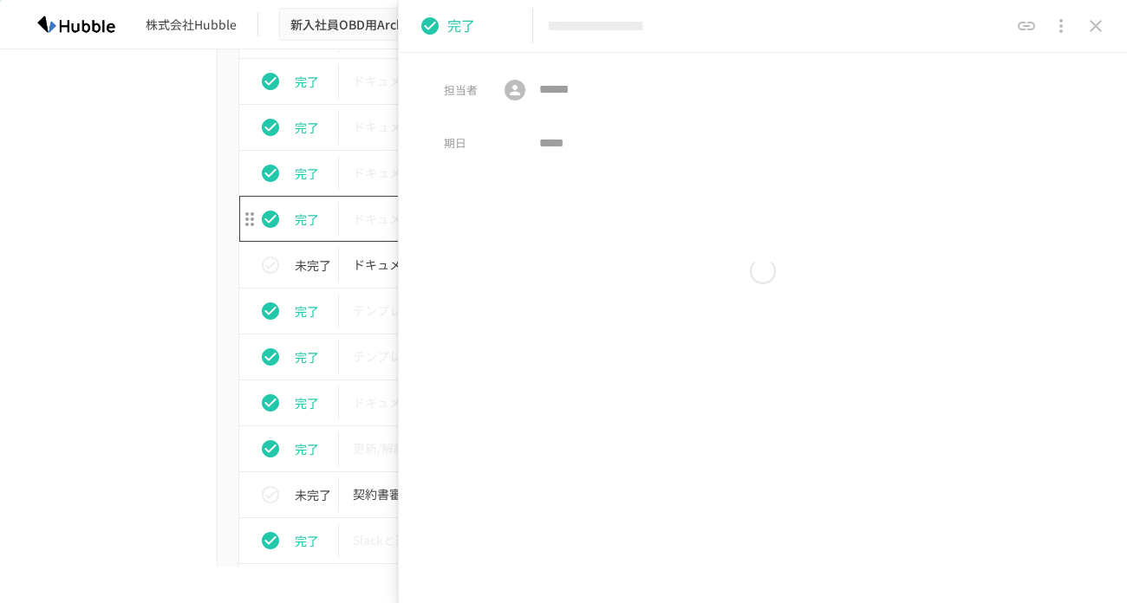
scroll to position [1133, 0]
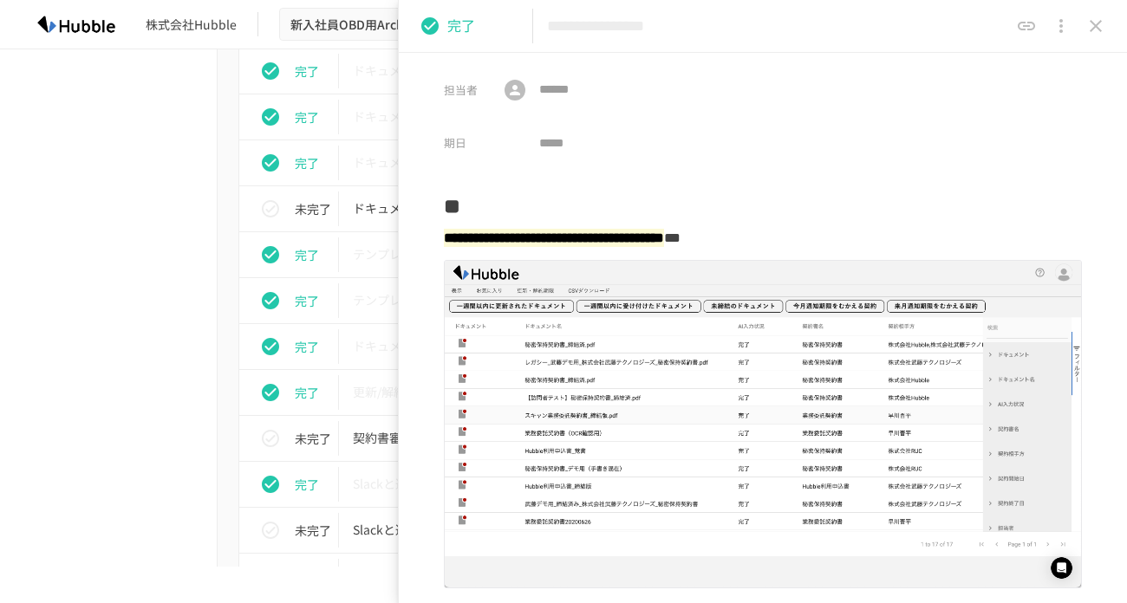
click at [1097, 29] on icon "close drawer" at bounding box center [1095, 26] width 21 height 21
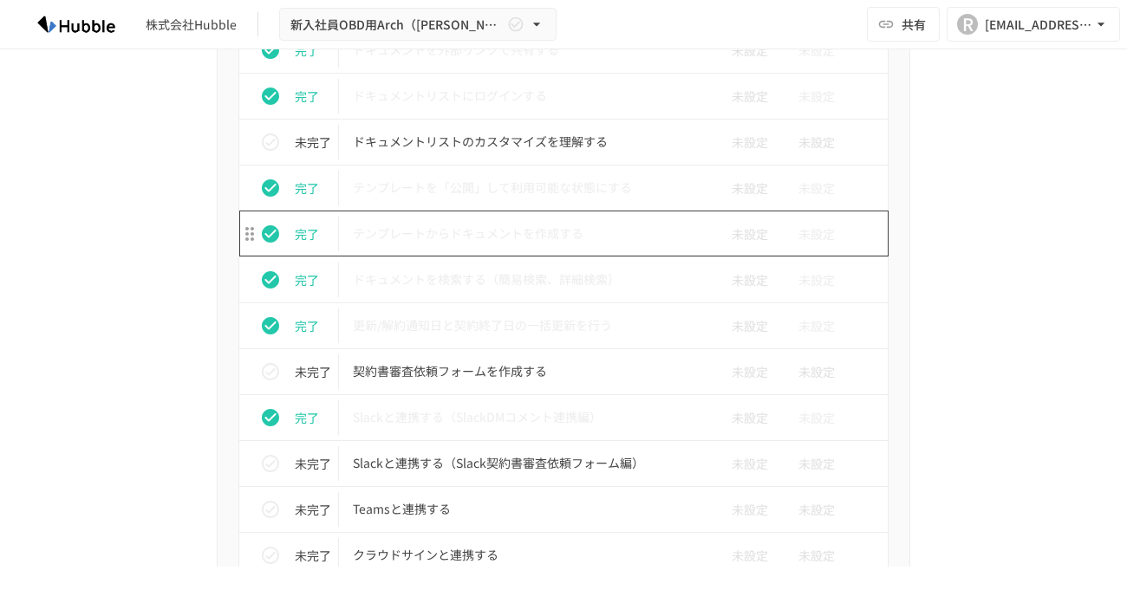
scroll to position [1237, 0]
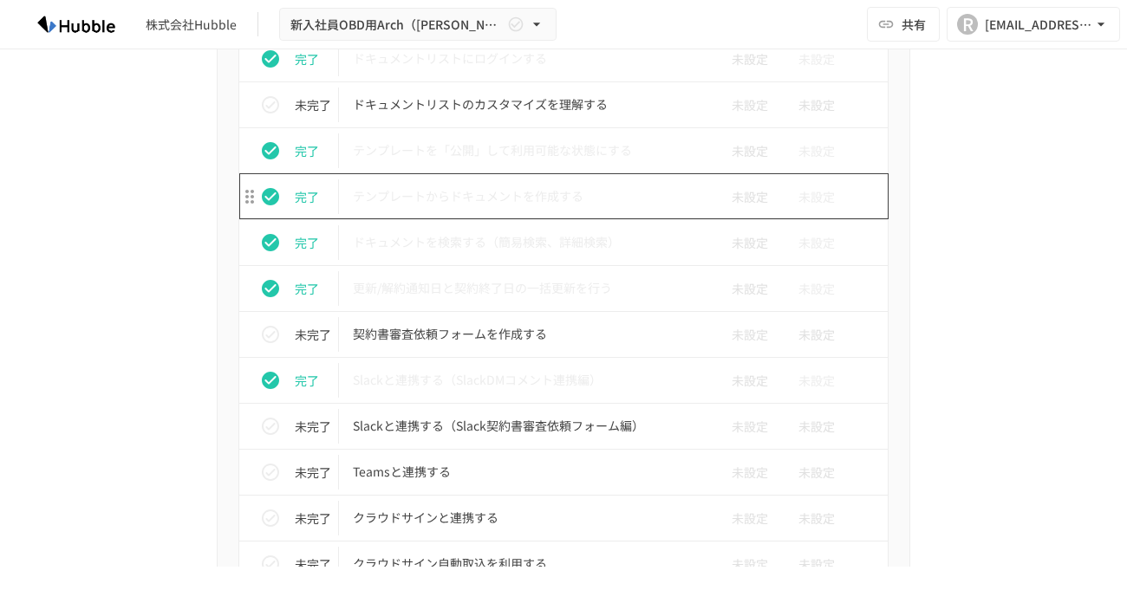
click at [441, 205] on p "テンプレートからドキュメントを作成する" at bounding box center [527, 197] width 348 height 22
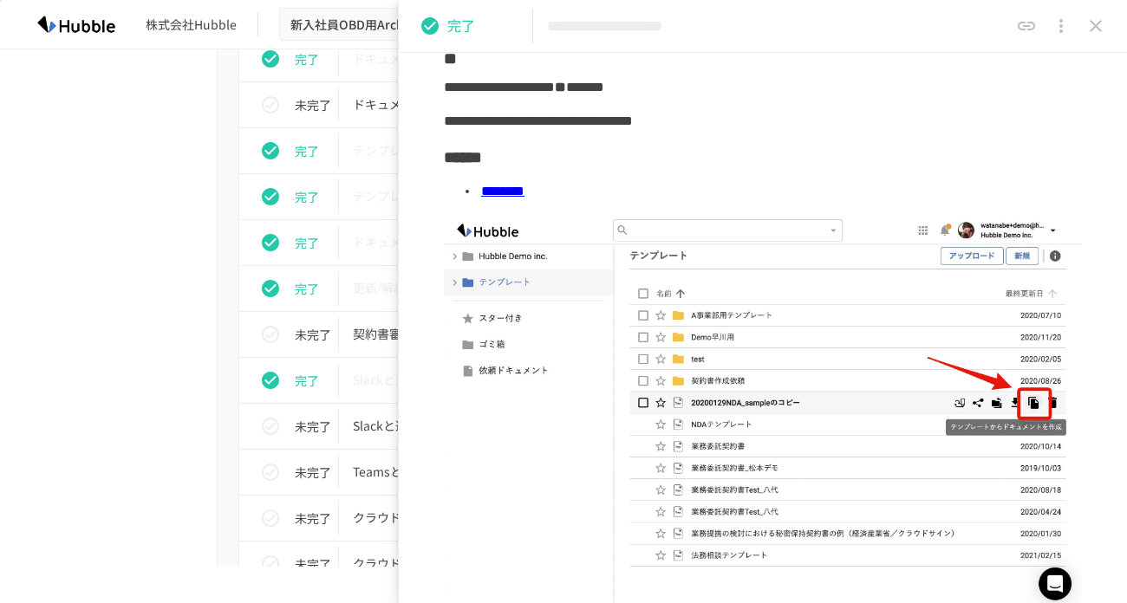
scroll to position [54, 0]
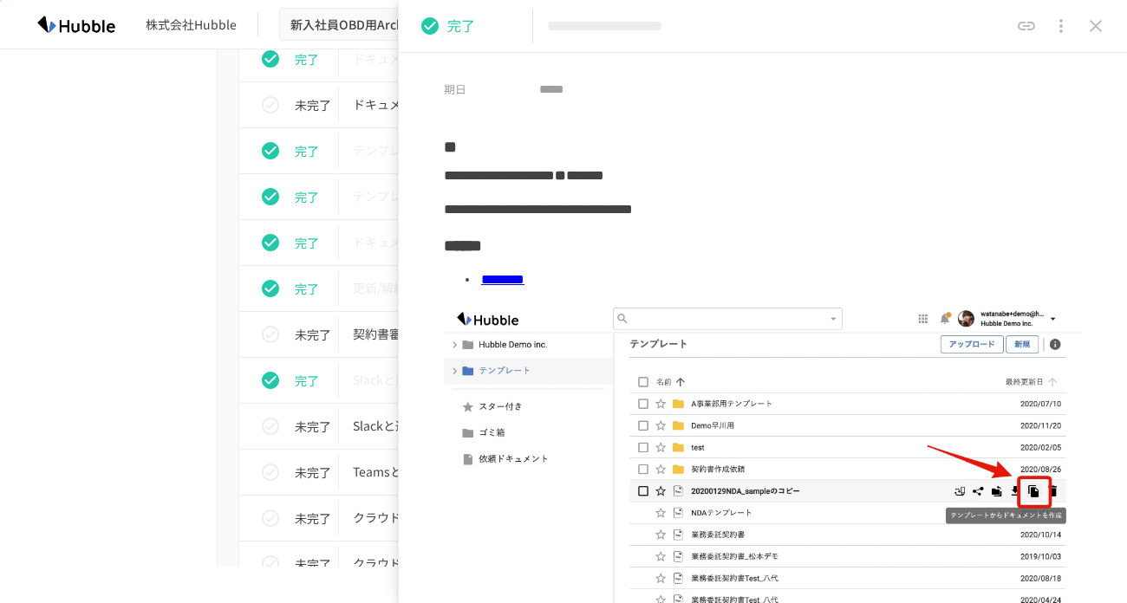
click at [524, 286] on link "********" at bounding box center [502, 279] width 43 height 13
